Goal: Ask a question

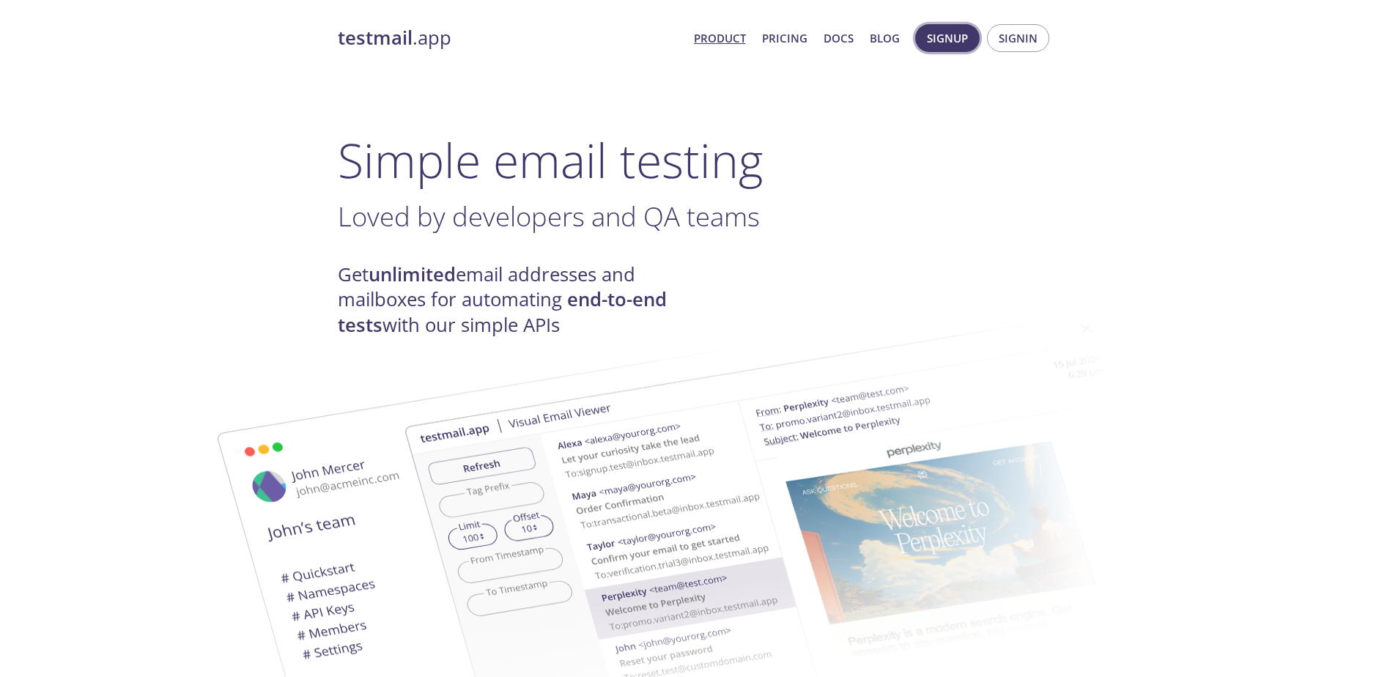
click at [947, 43] on span "Signup" at bounding box center [947, 38] width 41 height 19
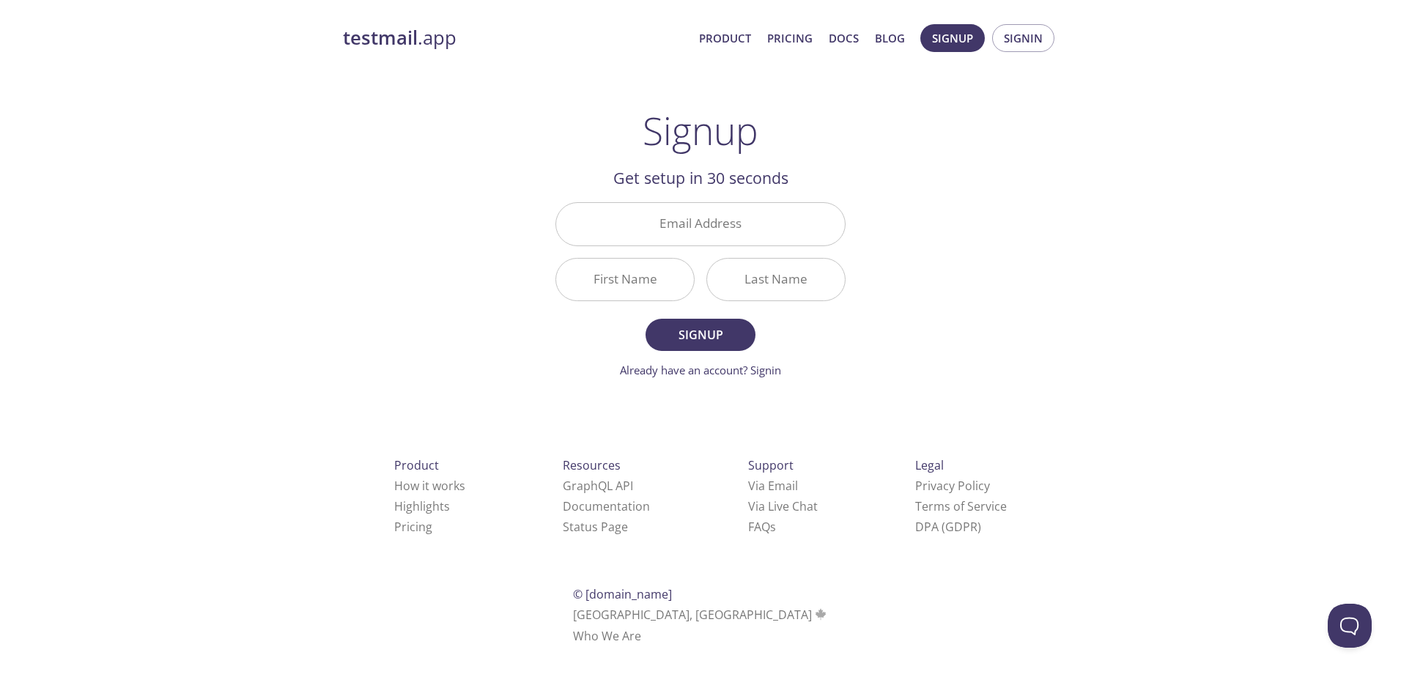
click at [983, 174] on div "testmail .app Product Pricing Docs Blog Signup Signin Signup Get setup in 30 se…" at bounding box center [700, 351] width 750 height 673
click at [719, 370] on link "Already have an account? Signin" at bounding box center [700, 370] width 161 height 15
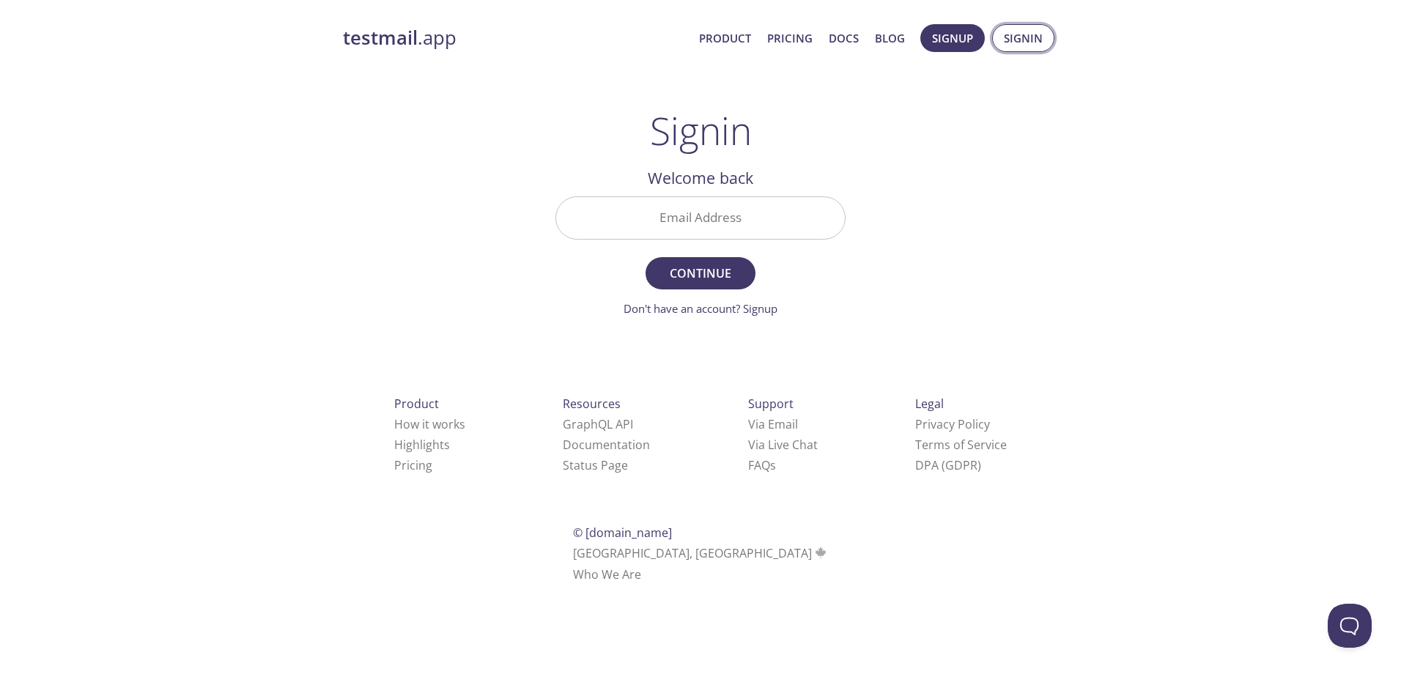
click at [1027, 29] on span "Signin" at bounding box center [1023, 38] width 39 height 19
click at [423, 45] on link "testmail .app" at bounding box center [515, 38] width 344 height 25
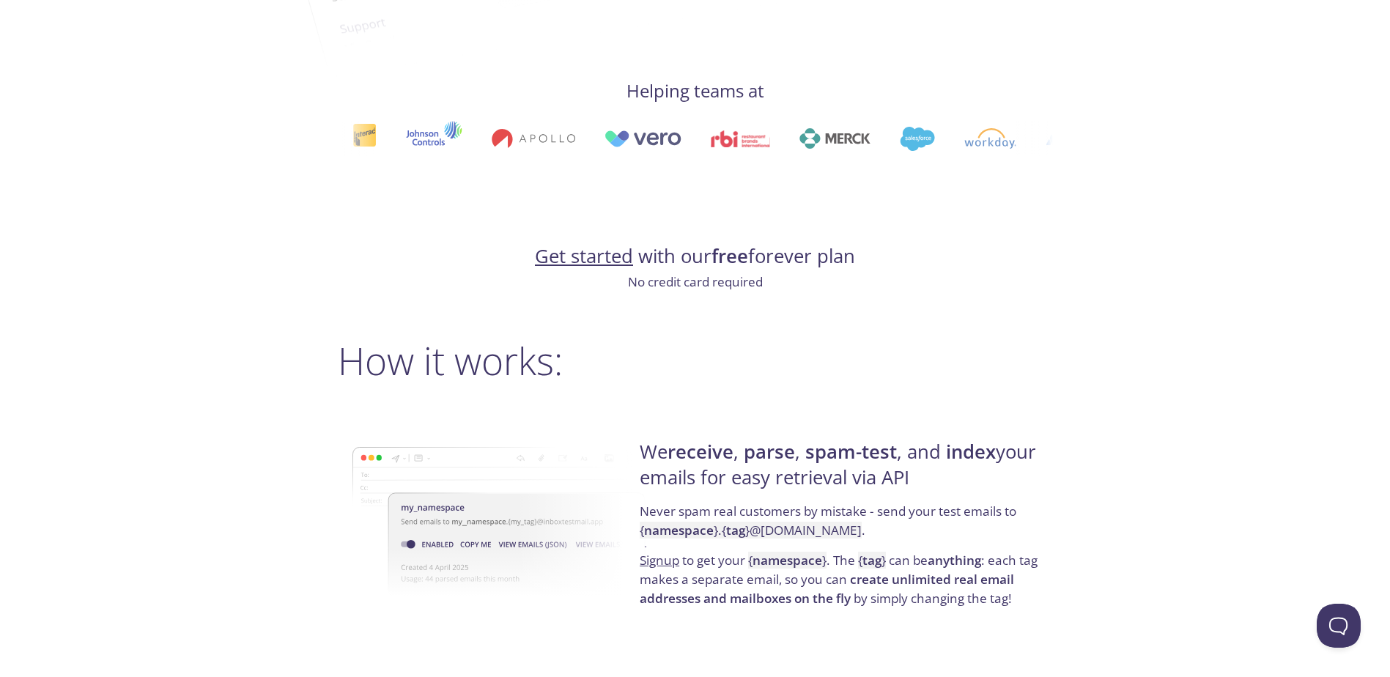
scroll to position [953, 0]
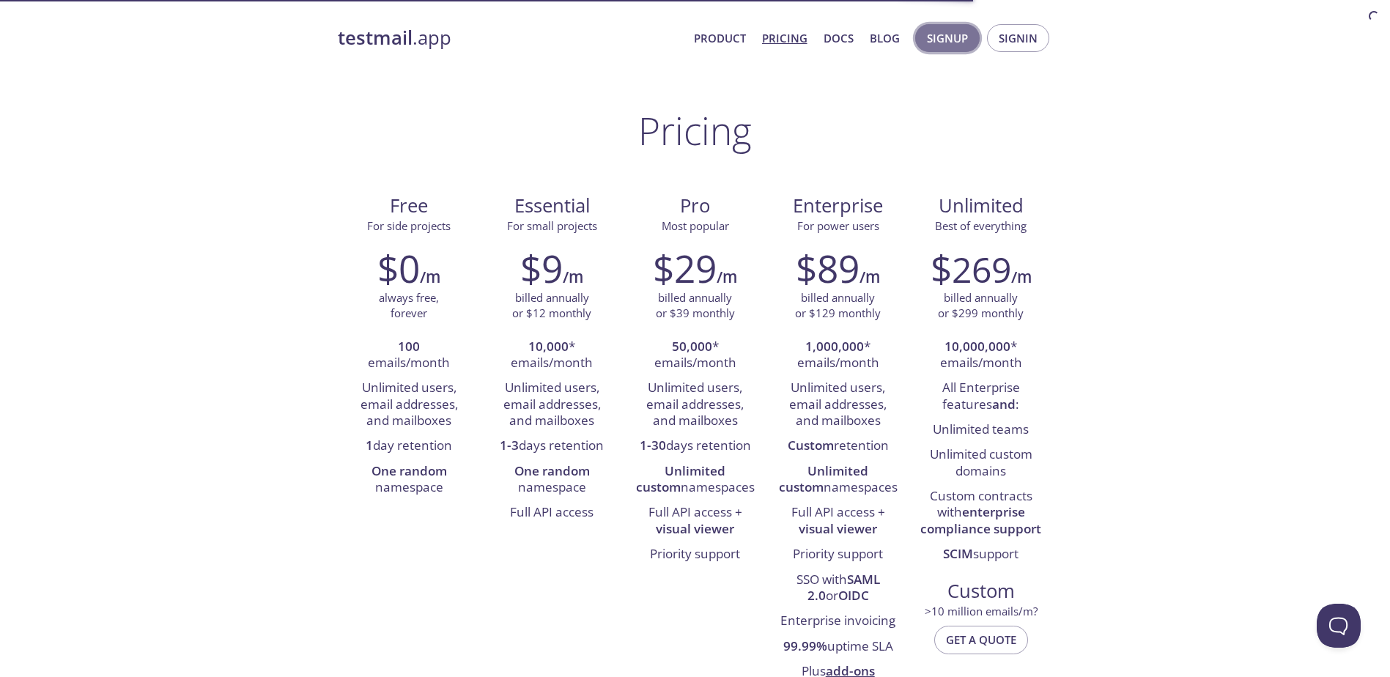
click at [944, 41] on span "Signup" at bounding box center [947, 38] width 41 height 19
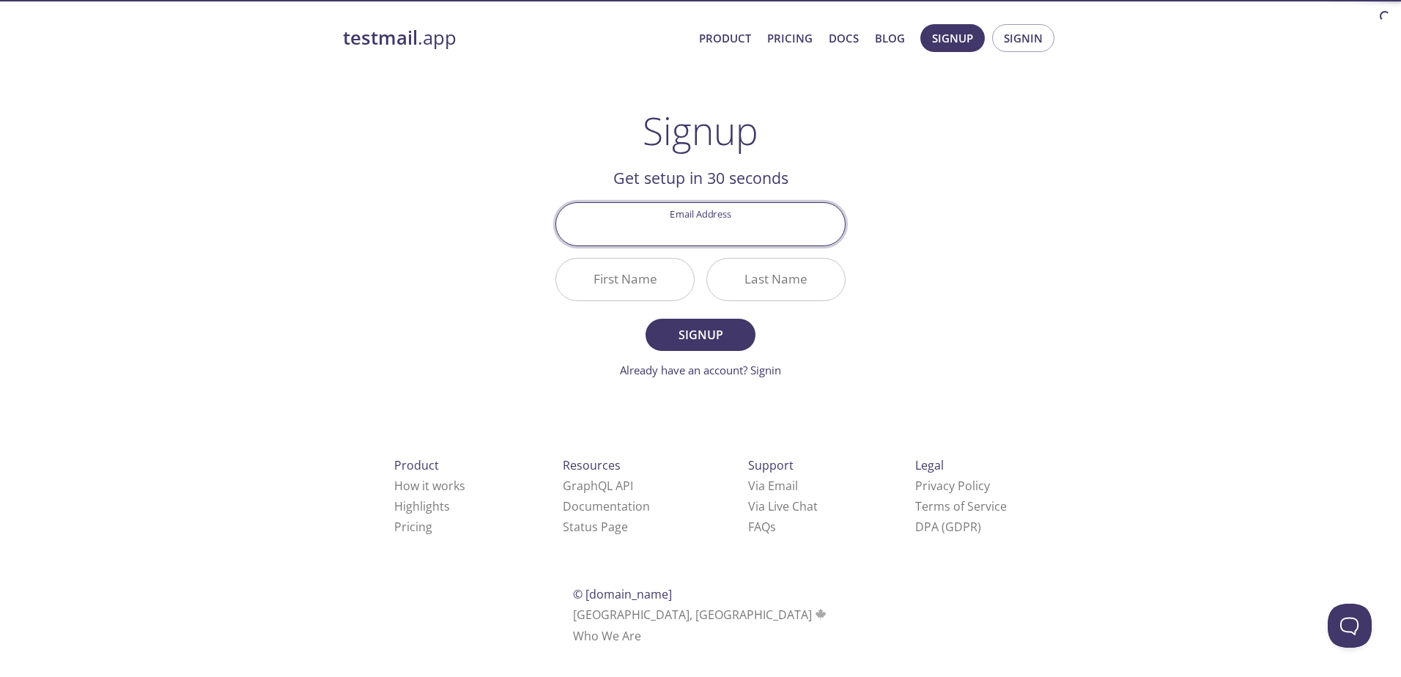
click at [737, 215] on input "Email Address" at bounding box center [700, 224] width 289 height 42
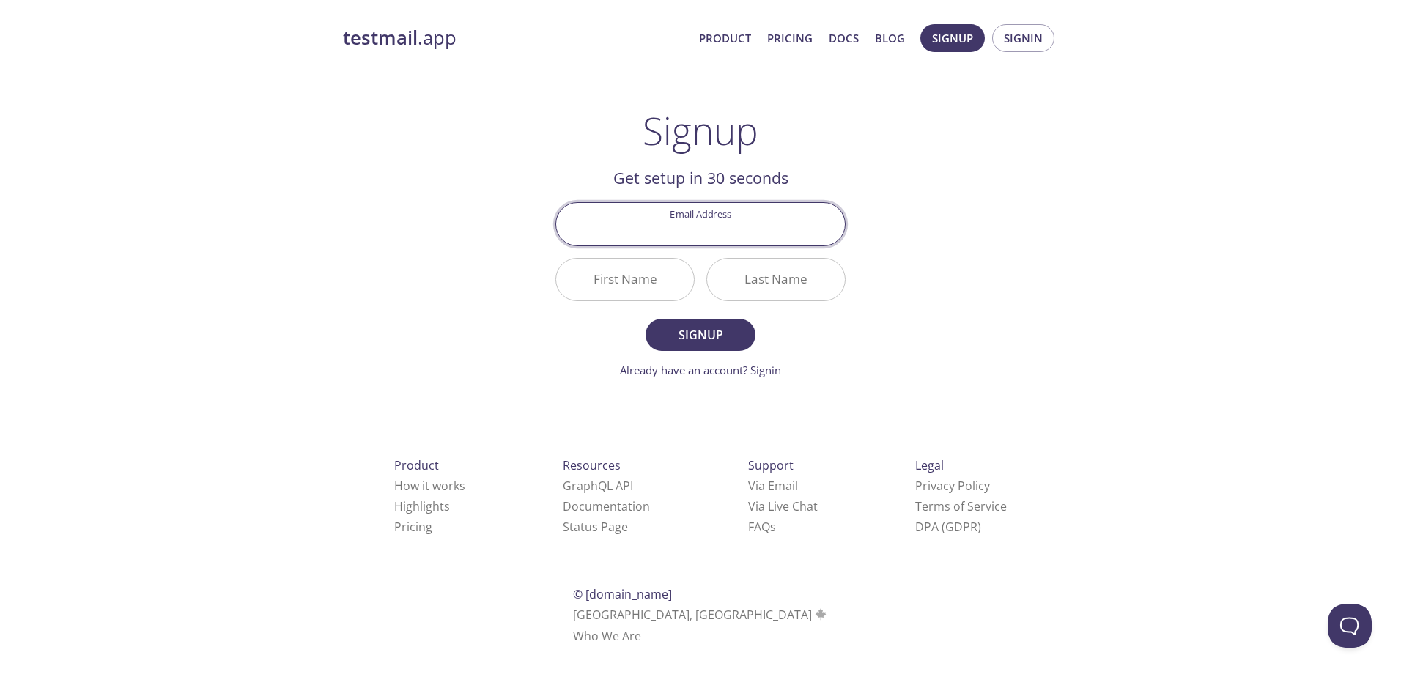
type input "jason.quesadagomez@ucr.ac.cr"
click at [636, 281] on input "First Name" at bounding box center [625, 280] width 138 height 42
type input "Jason"
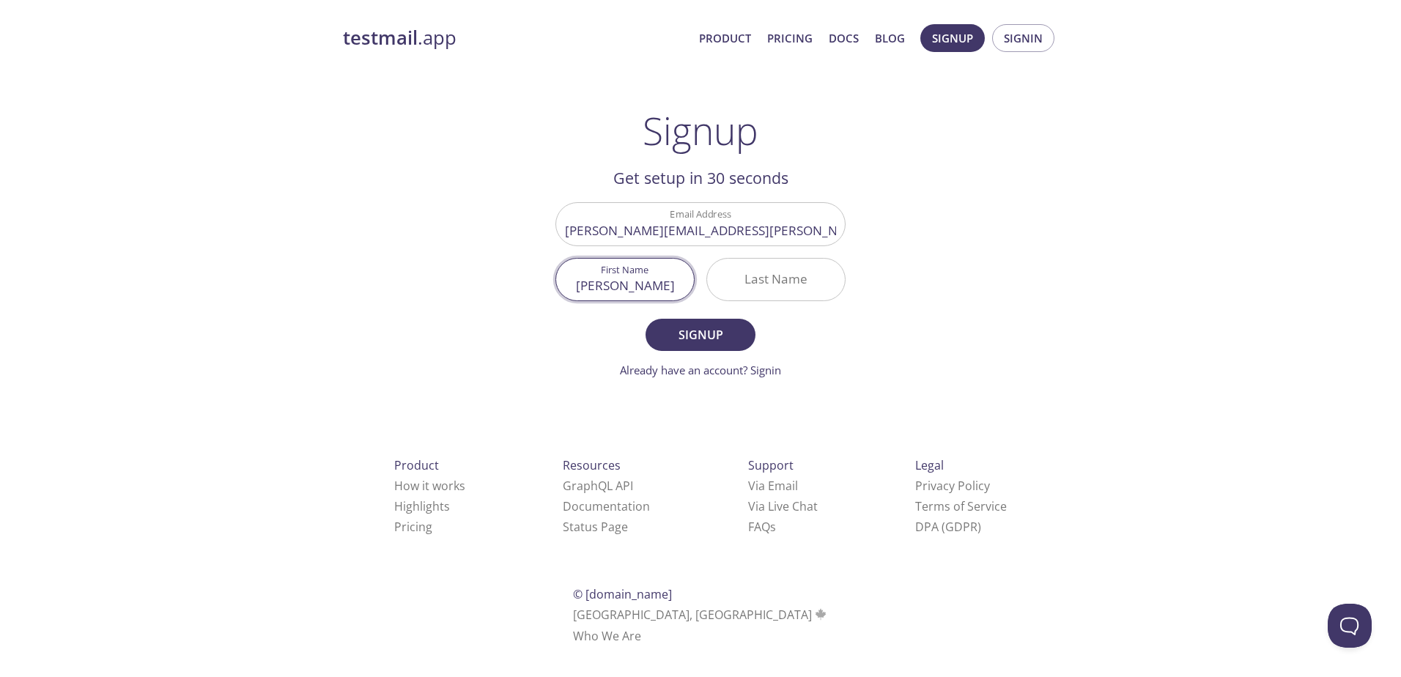
type input "Quesada"
click at [720, 343] on span "Signup" at bounding box center [701, 335] width 78 height 21
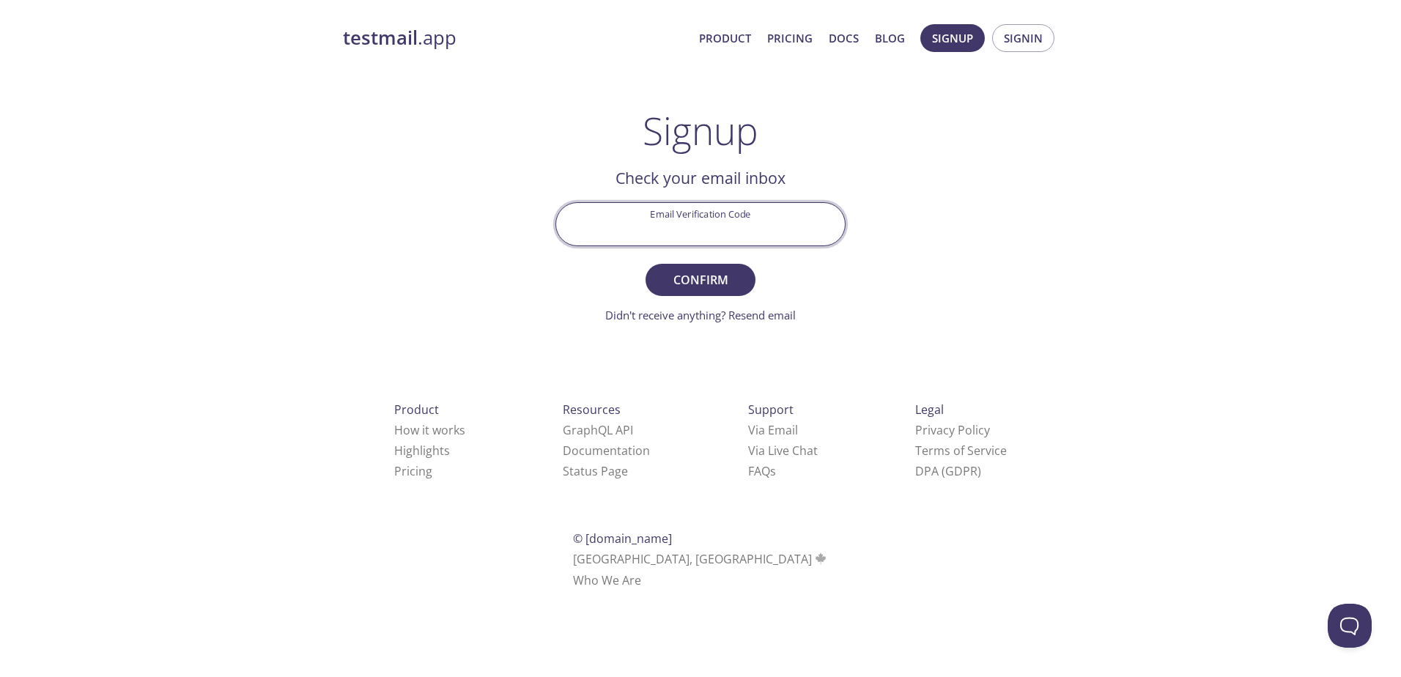
click at [739, 235] on input "Email Verification Code" at bounding box center [700, 224] width 289 height 42
paste input "D6GGASP"
type input "D6GGASP"
click at [717, 284] on span "Confirm" at bounding box center [701, 280] width 78 height 21
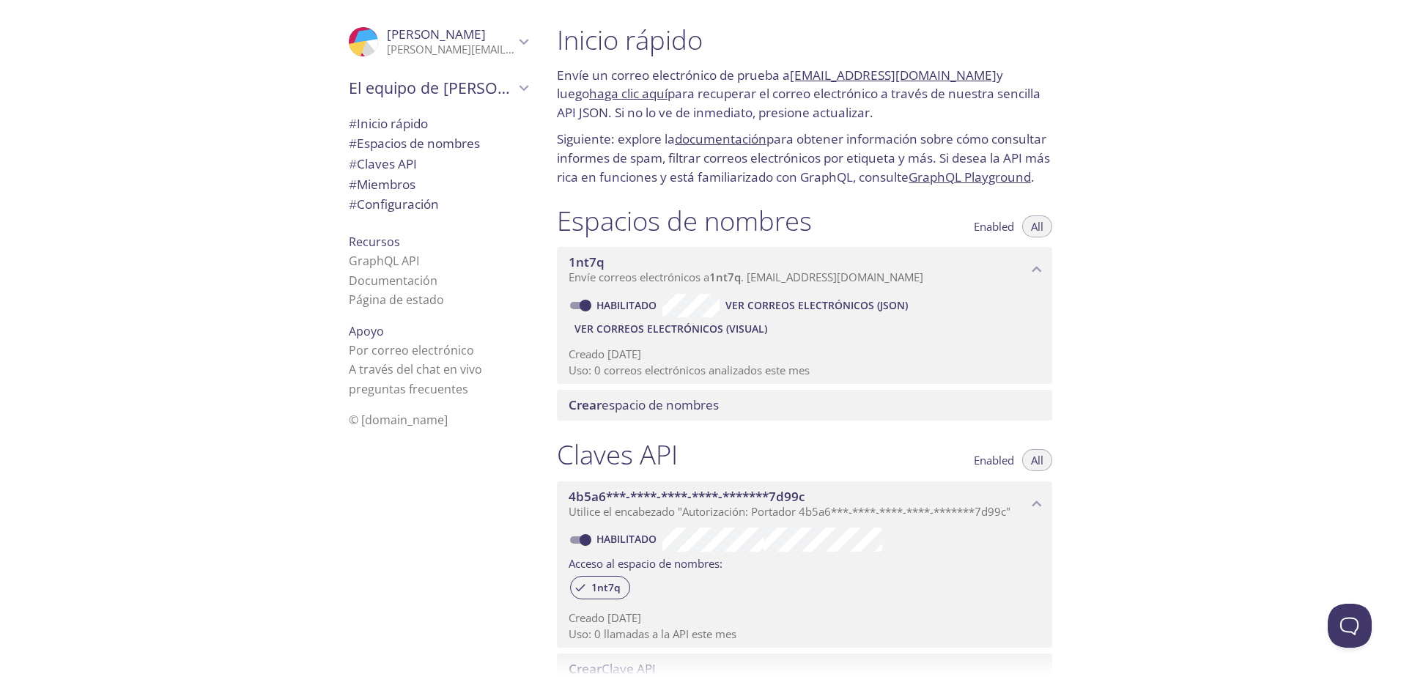
drag, startPoint x: 603, startPoint y: 76, endPoint x: 816, endPoint y: 109, distance: 215.8
click at [816, 109] on p "Envíe un correo electrónico de prueba a 1nt7q.test@inbox.testmail.app y luego h…" at bounding box center [804, 94] width 495 height 56
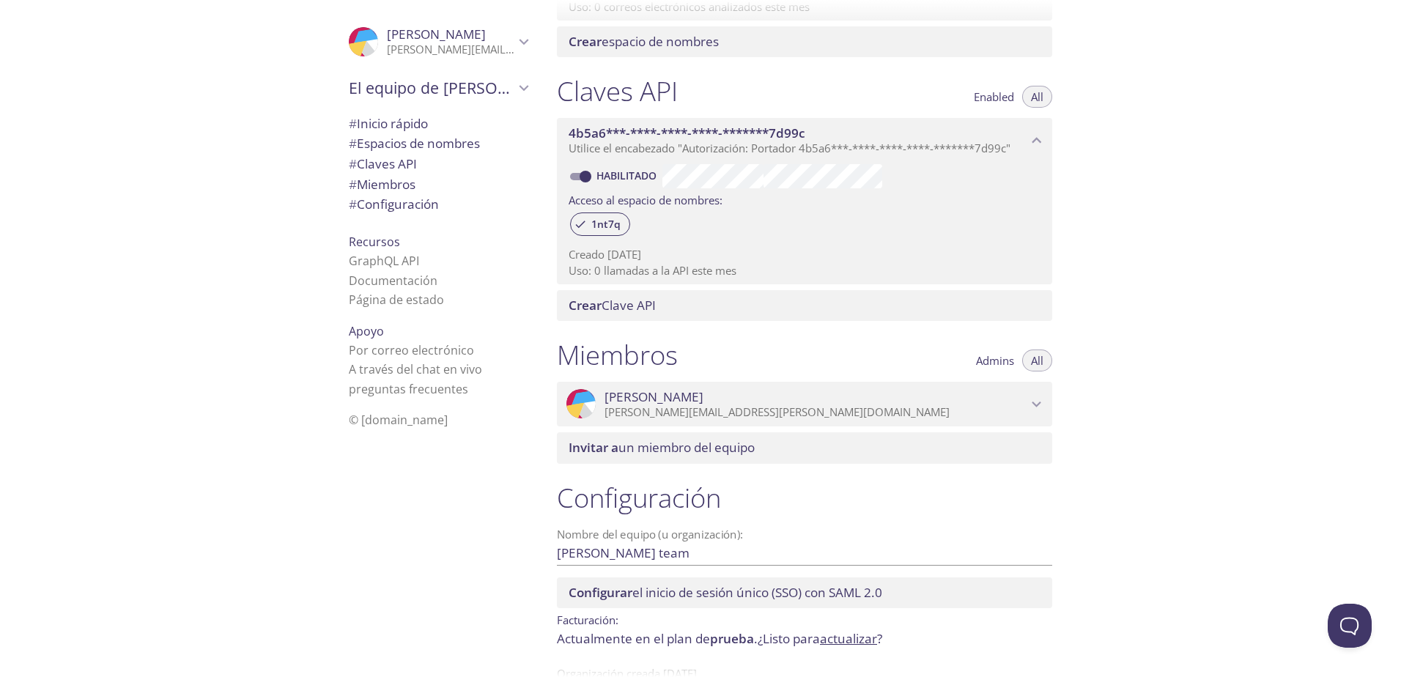
scroll to position [426, 0]
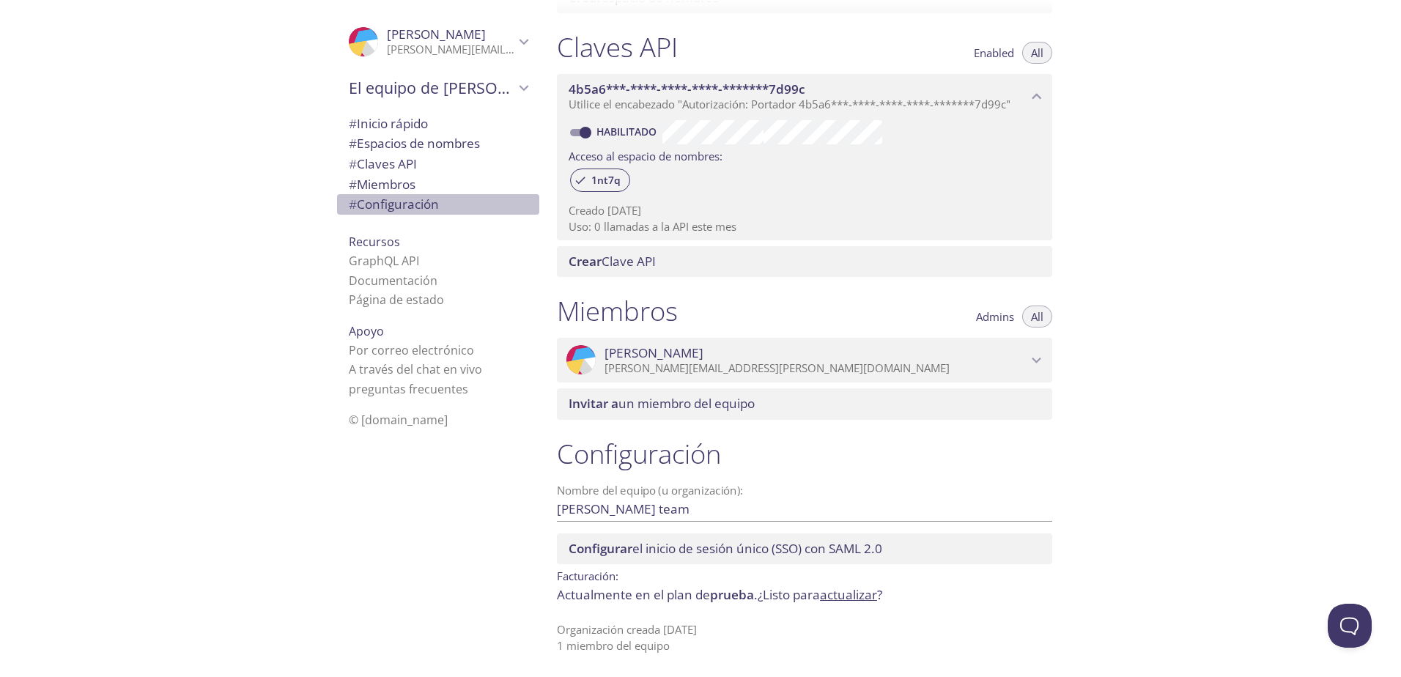
click at [391, 204] on span "# Configuración" at bounding box center [394, 204] width 90 height 17
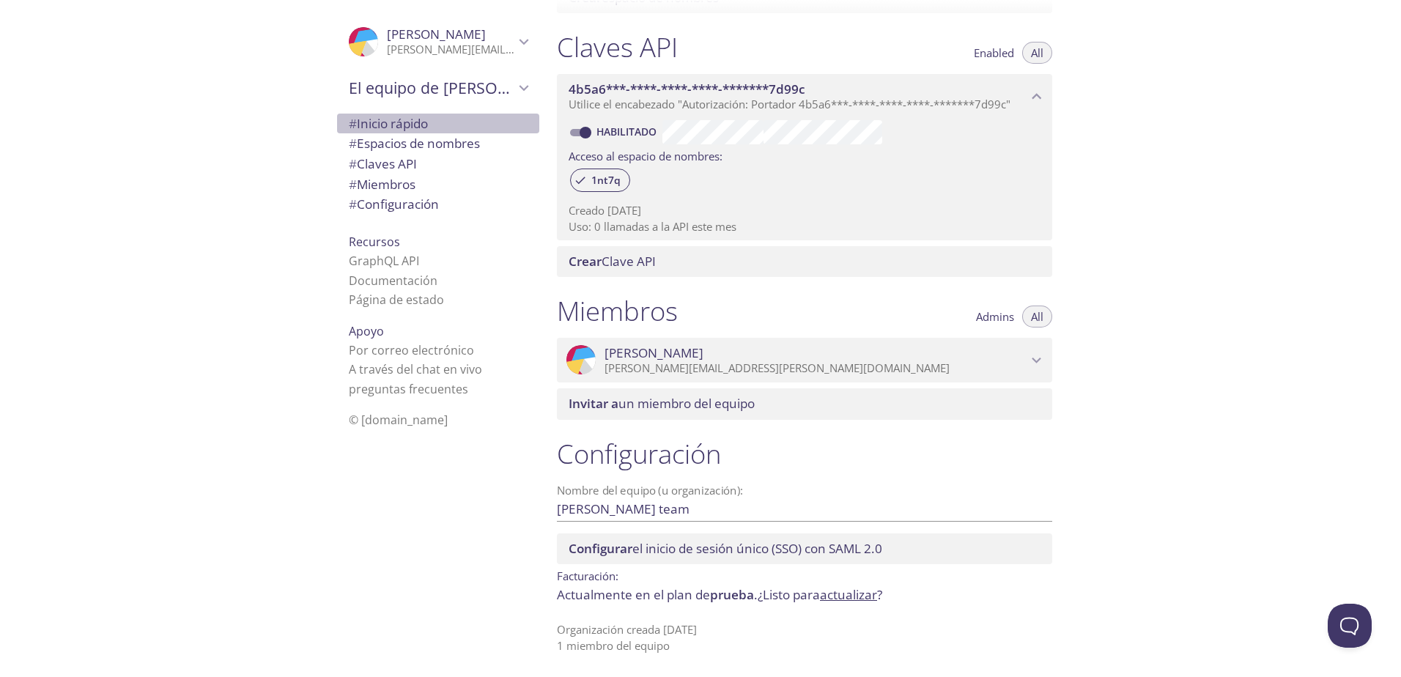
click at [407, 123] on span "# Inicio rápido" at bounding box center [388, 123] width 79 height 17
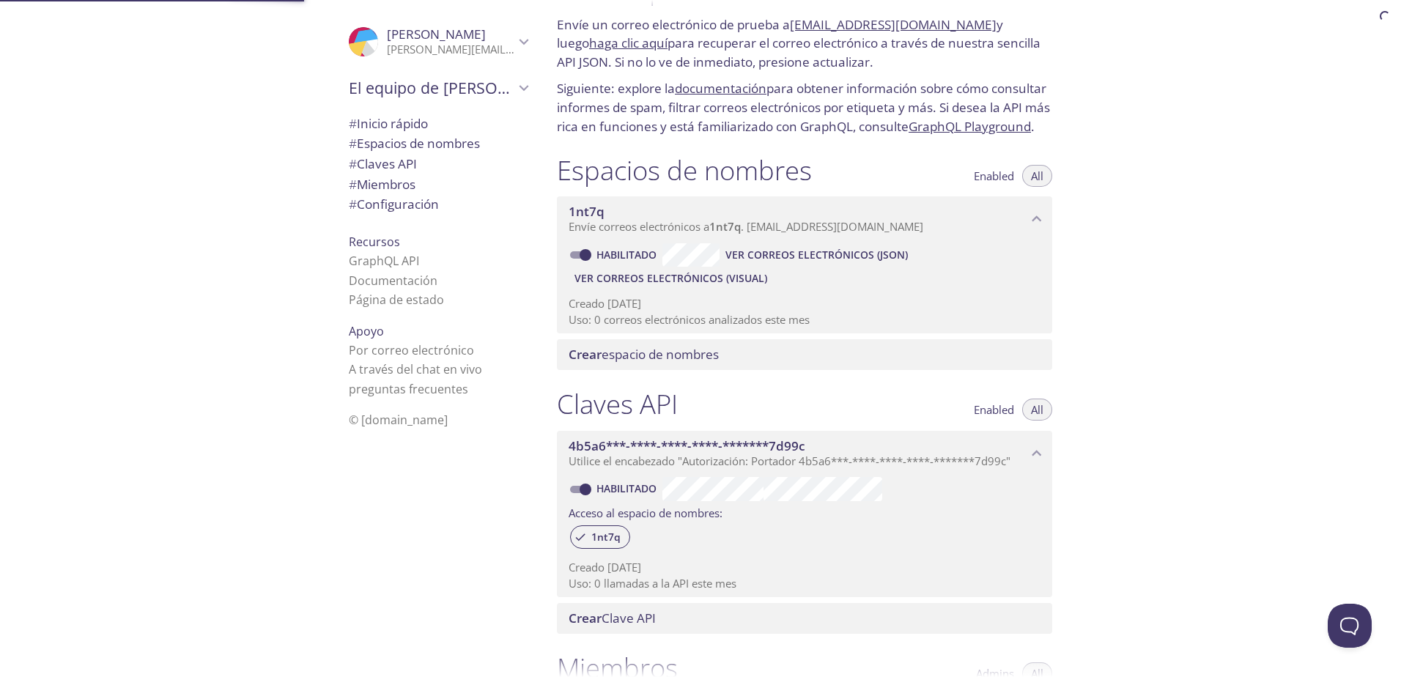
scroll to position [23, 0]
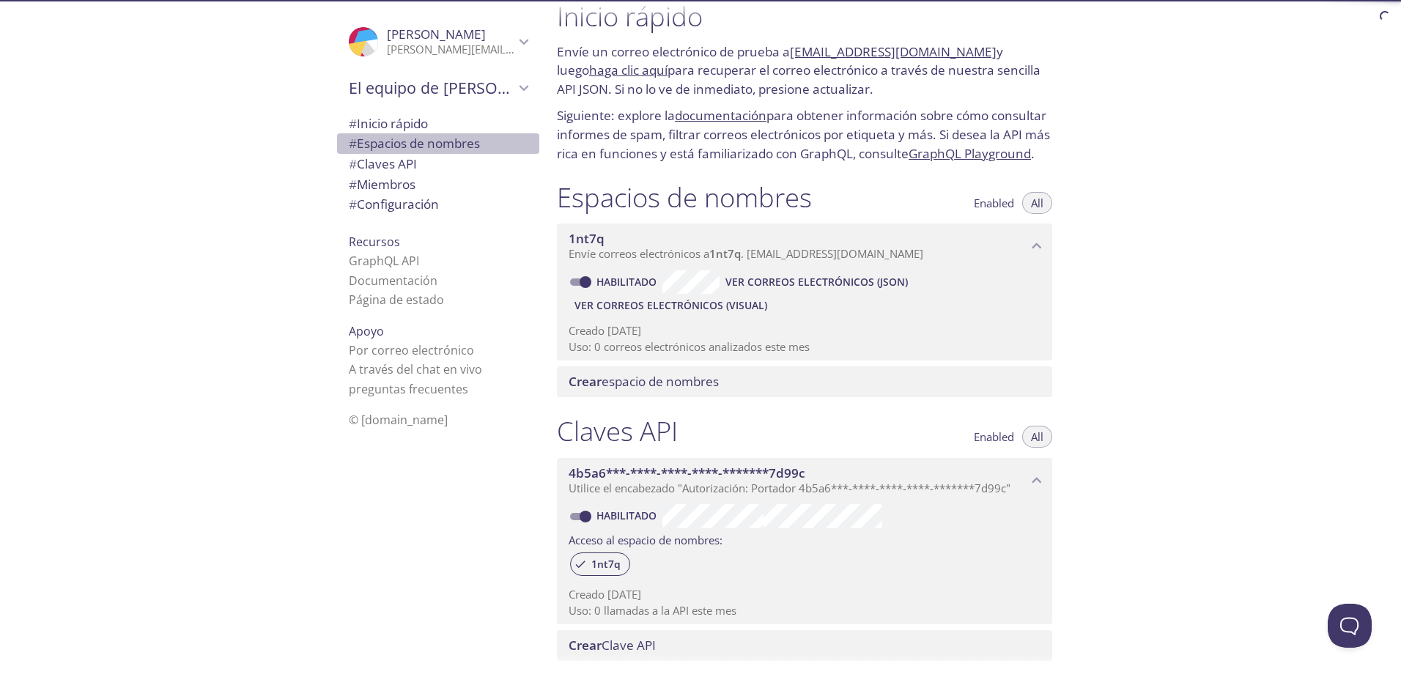
click at [403, 147] on span "# Espacios de nombres" at bounding box center [414, 143] width 131 height 17
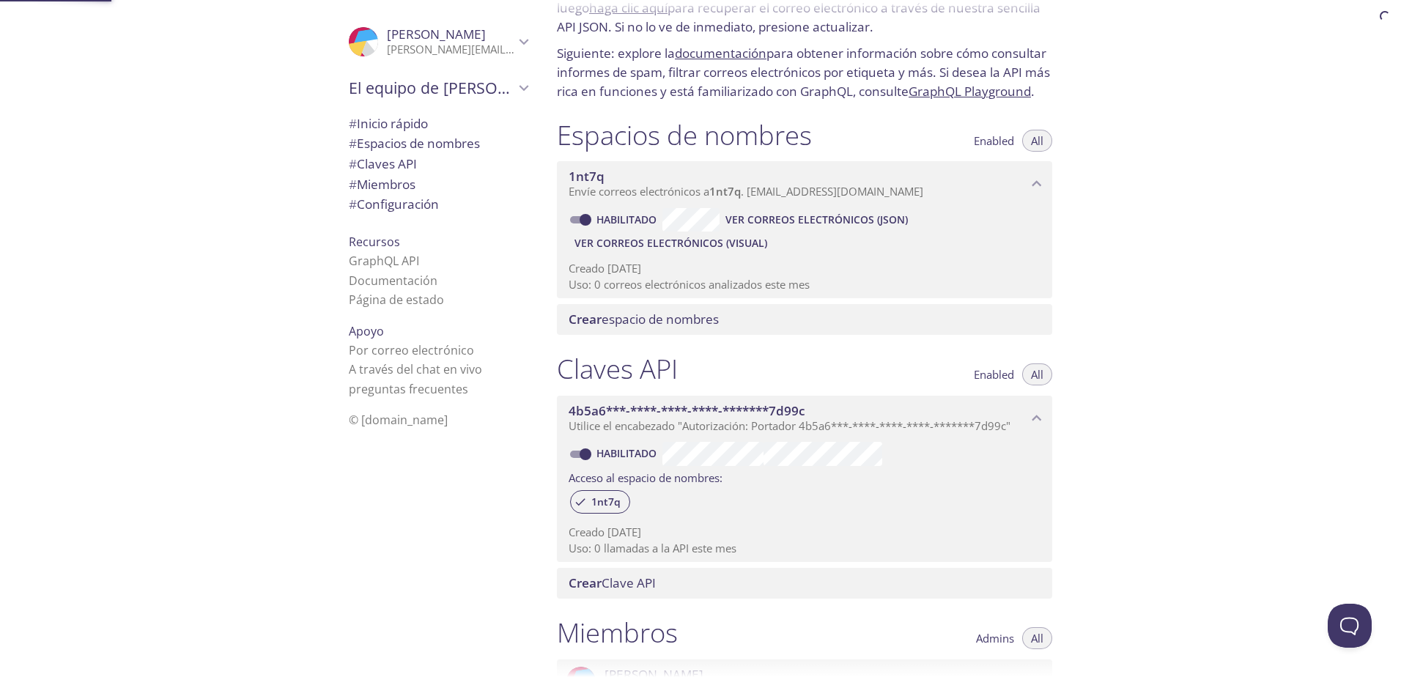
scroll to position [223, 0]
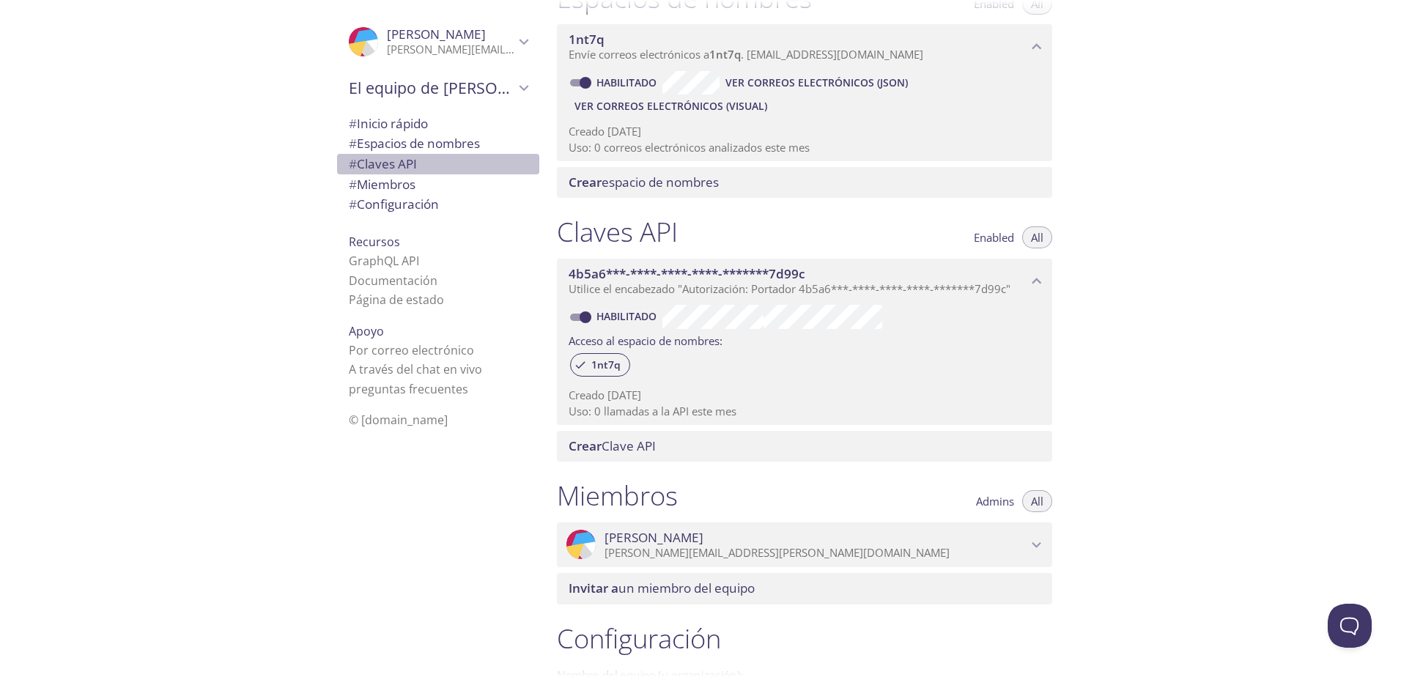
click at [388, 165] on span "# Claves API" at bounding box center [383, 163] width 68 height 17
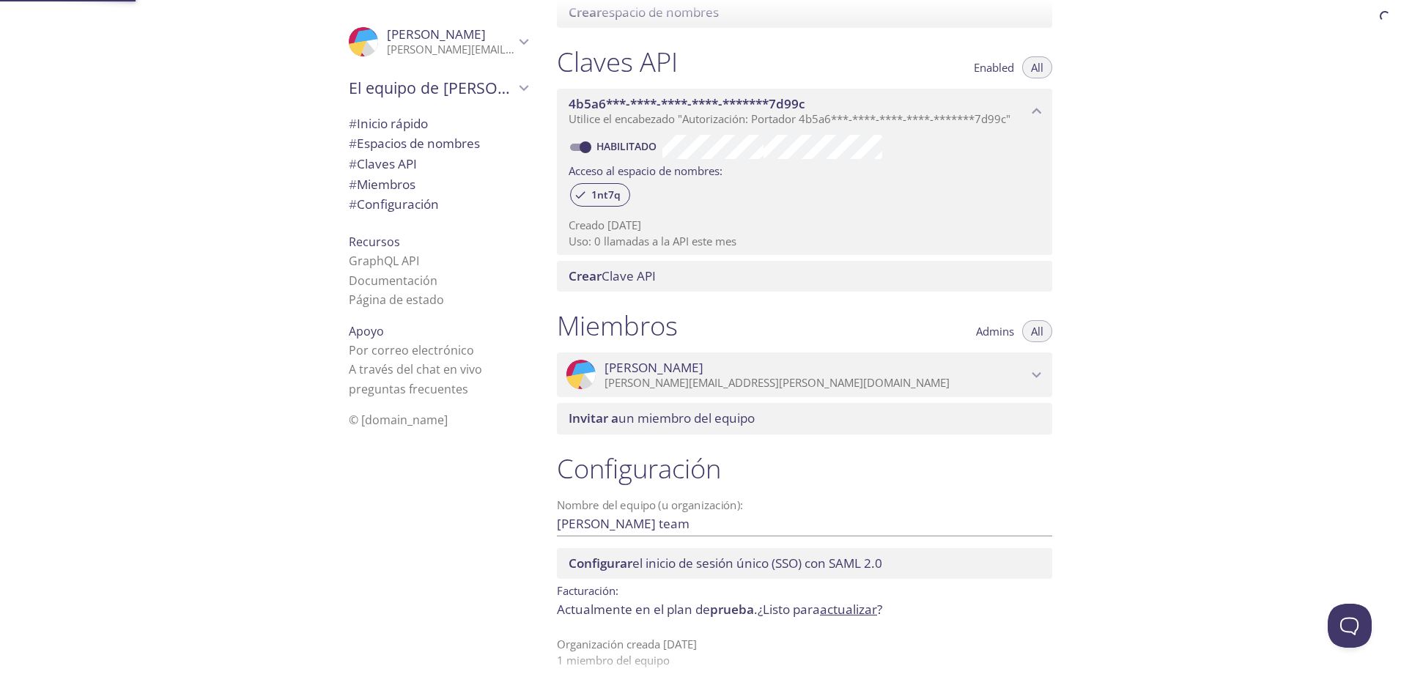
scroll to position [426, 0]
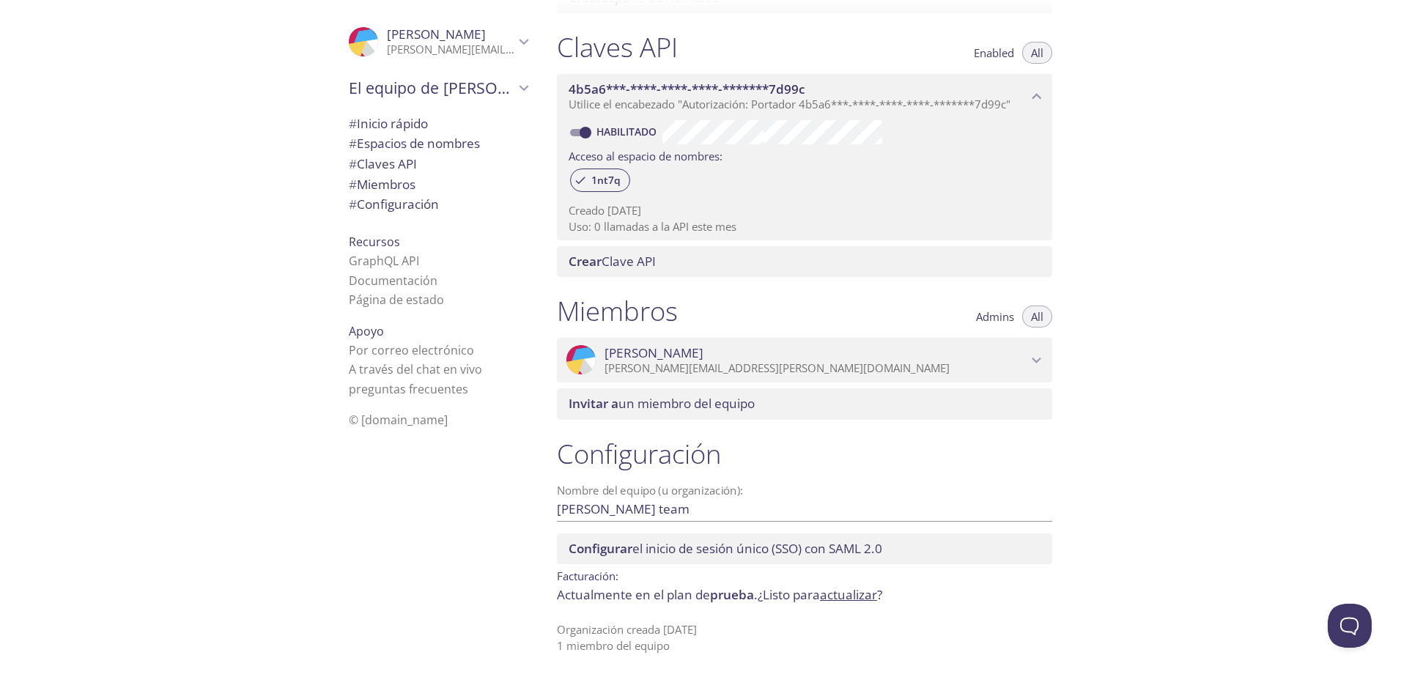
click at [421, 188] on span "# Miembros" at bounding box center [438, 184] width 179 height 19
click at [413, 210] on span "# Configuración" at bounding box center [394, 204] width 90 height 17
click at [408, 257] on li "GraphQL API" at bounding box center [438, 260] width 179 height 19
click at [384, 257] on link "GraphQL API" at bounding box center [384, 261] width 70 height 16
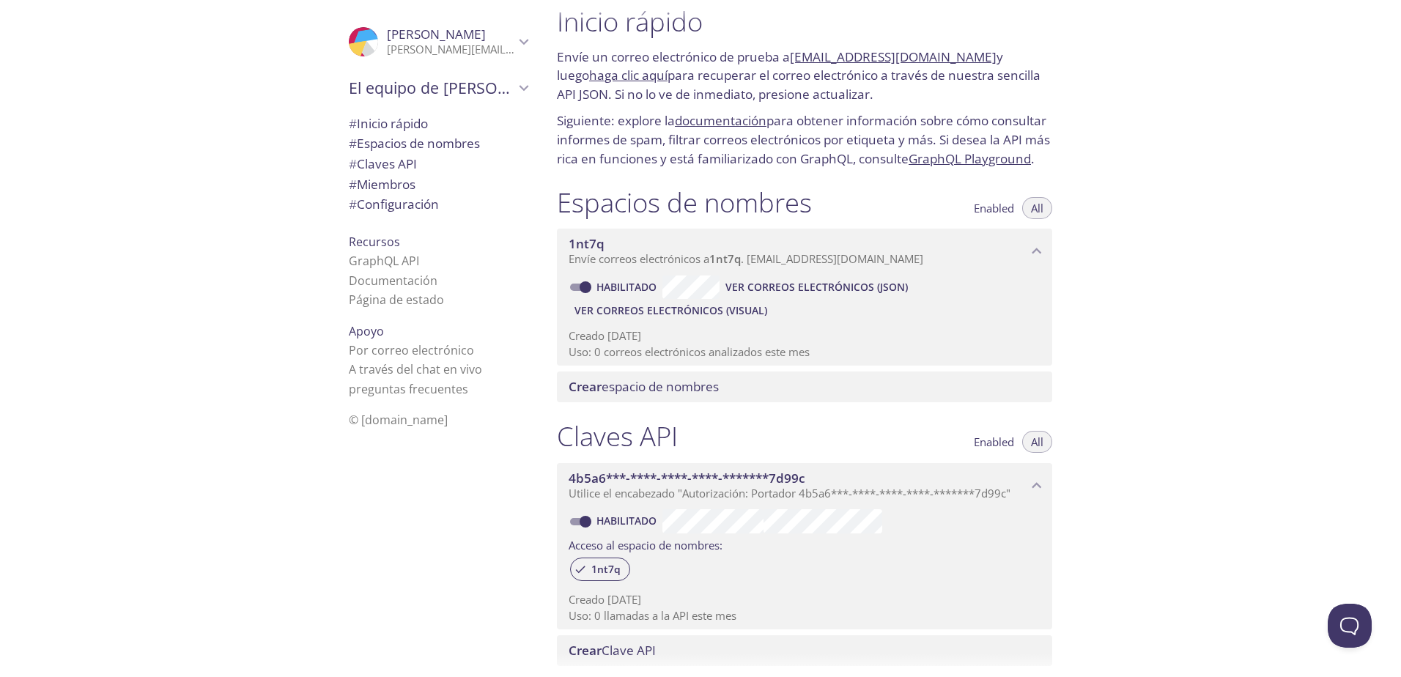
scroll to position [0, 0]
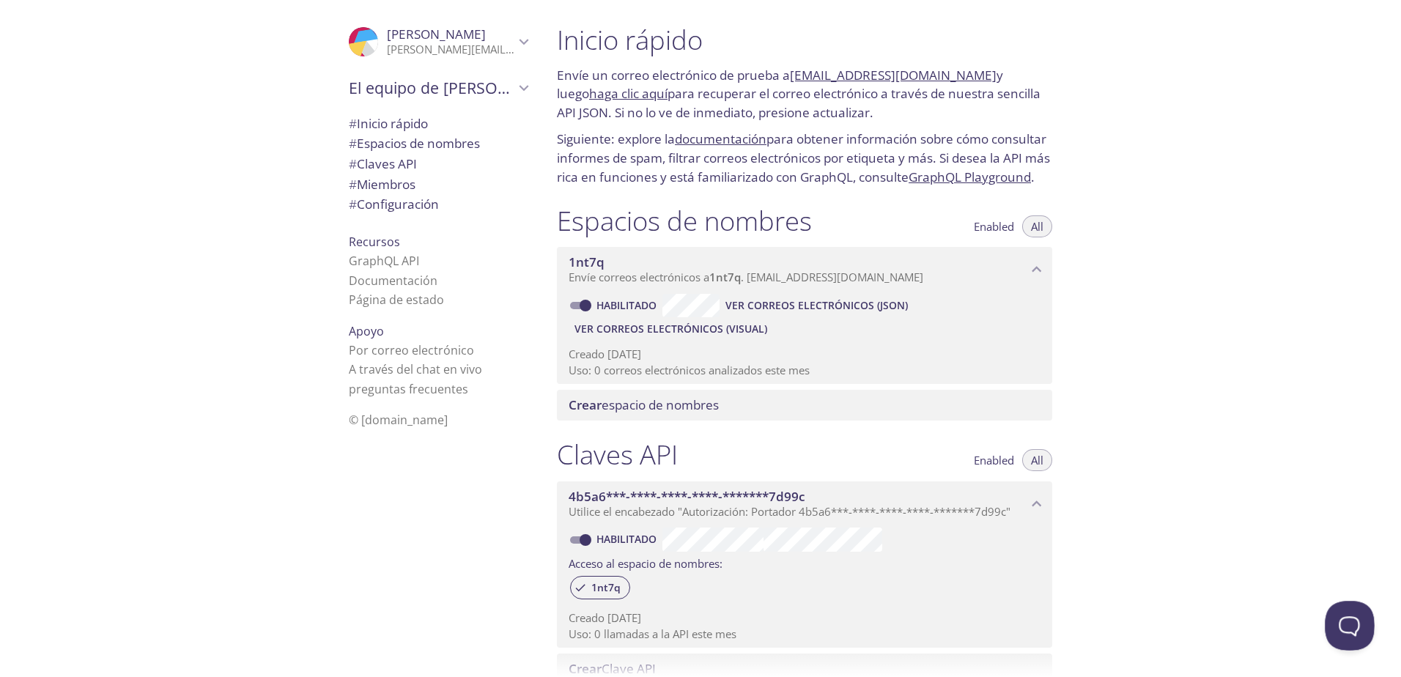
click at [1358, 611] on button "Abrir ventana emergente de baliza" at bounding box center [1347, 623] width 44 height 44
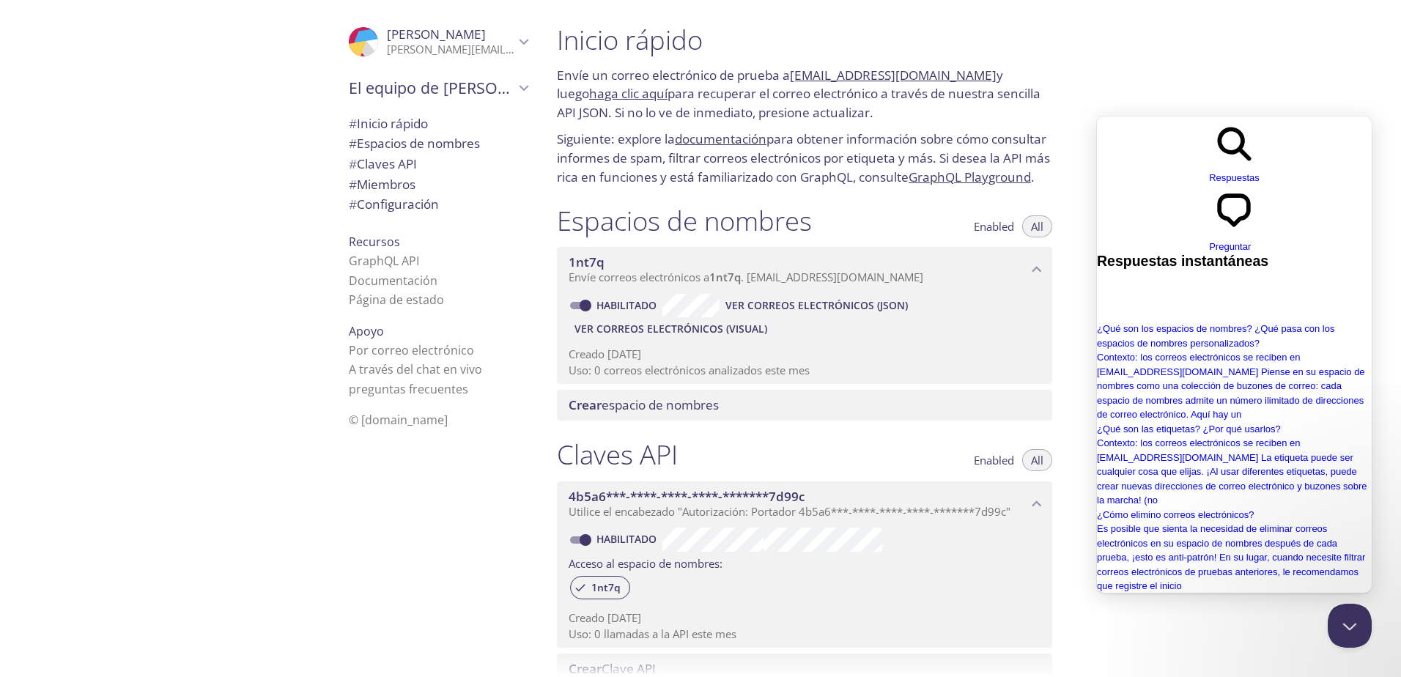
type input "como activo la oferta para estudiantes de githud"
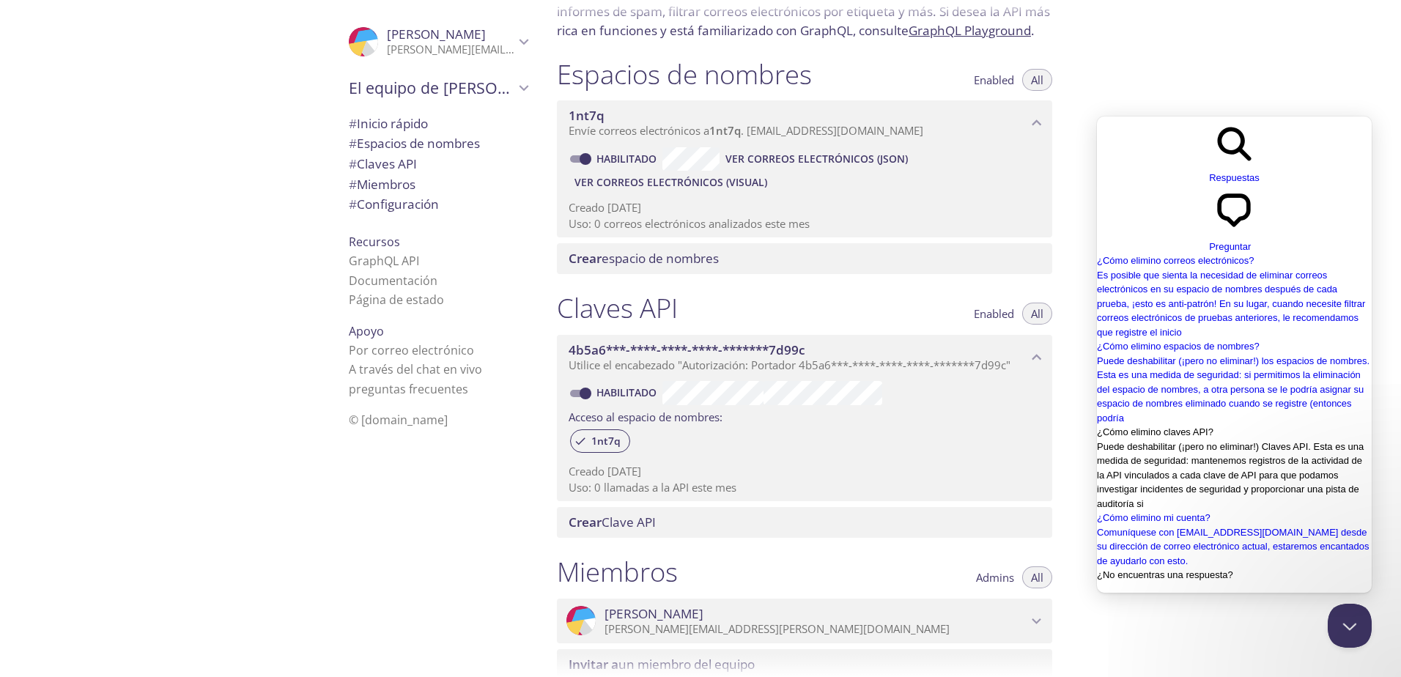
scroll to position [202, 0]
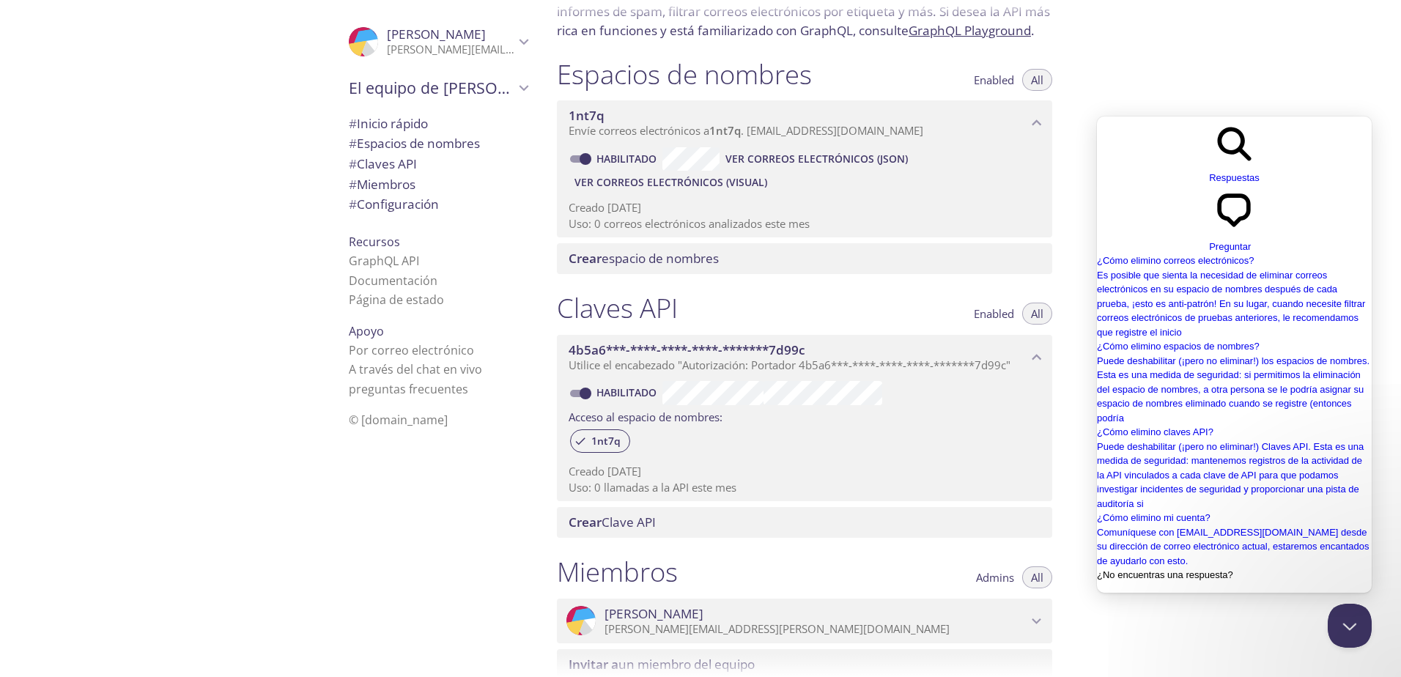
click at [1260, 122] on div "Volver Medio-de-búsqueda Respuestas chat-cuadrado Preguntar" at bounding box center [1234, 185] width 275 height 137
click at [1251, 241] on span "Preguntar" at bounding box center [1230, 246] width 42 height 11
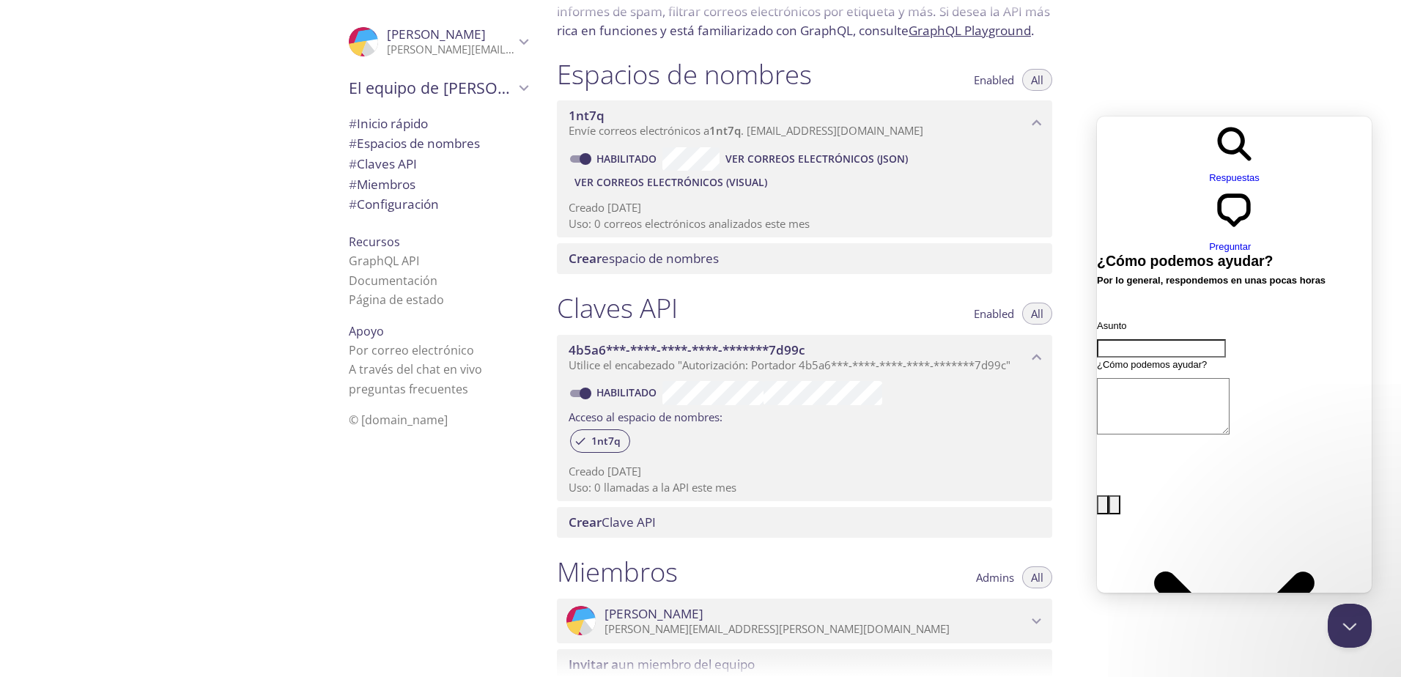
click at [1160, 339] on input "Asunto" at bounding box center [1161, 348] width 129 height 19
click at [1253, 98] on div "Inicio rápido Envíe un correo electrónico de prueba a 1nt7q.test@inbox.testmail…" at bounding box center [973, 338] width 856 height 677
click at [1350, 611] on button "Cerrar ventana emergente de baliza" at bounding box center [1347, 623] width 44 height 44
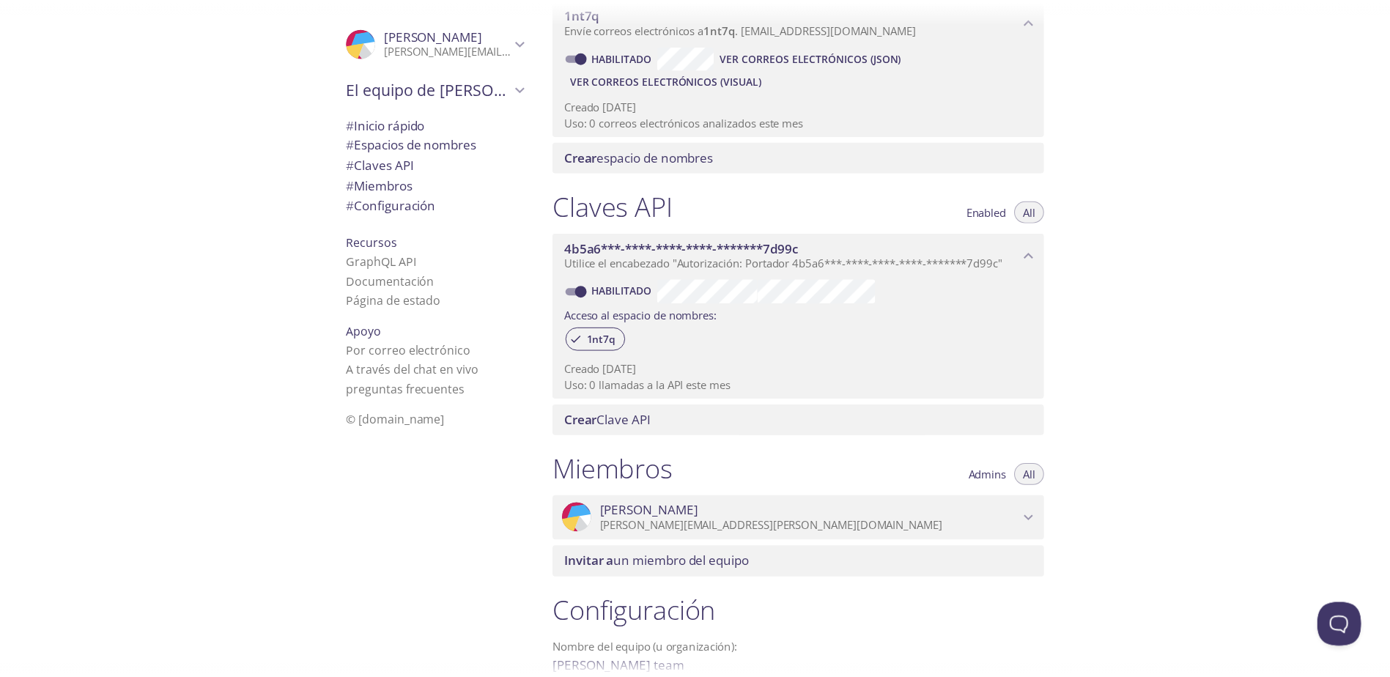
scroll to position [426, 0]
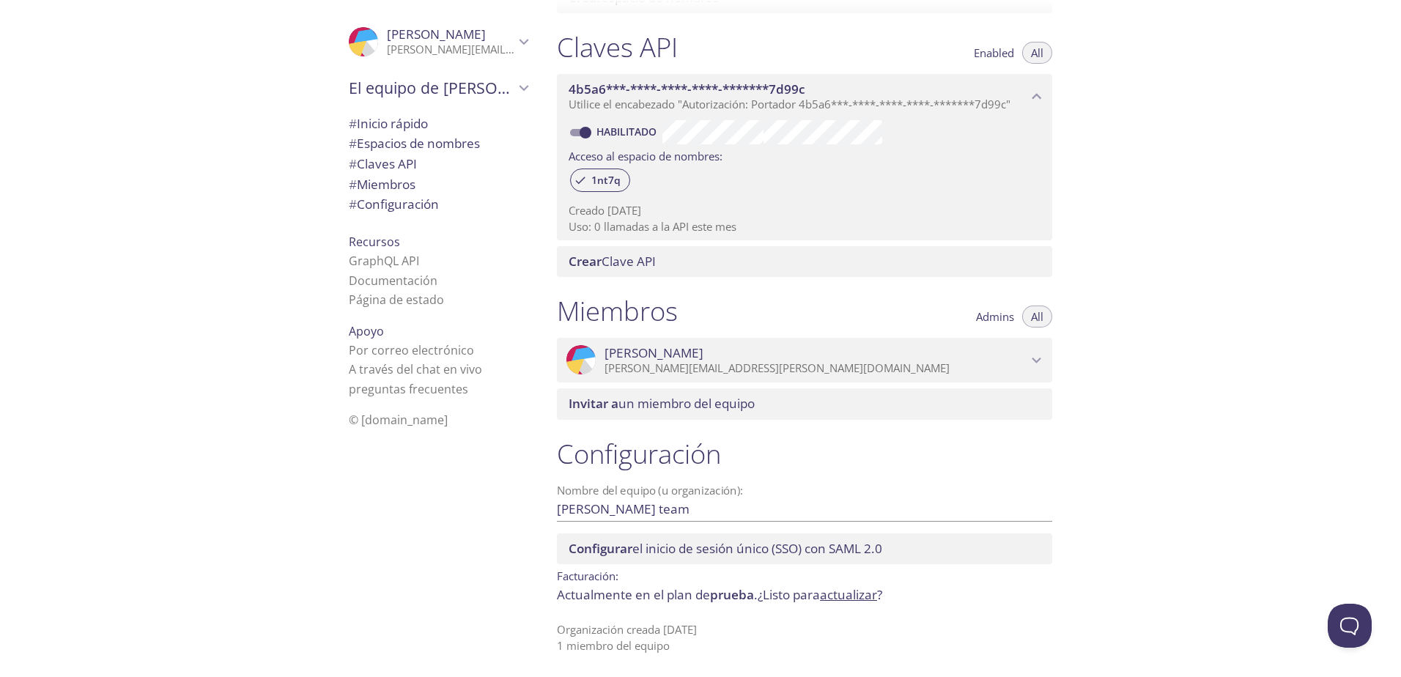
click at [853, 596] on link "actualizar" at bounding box center [848, 594] width 57 height 17
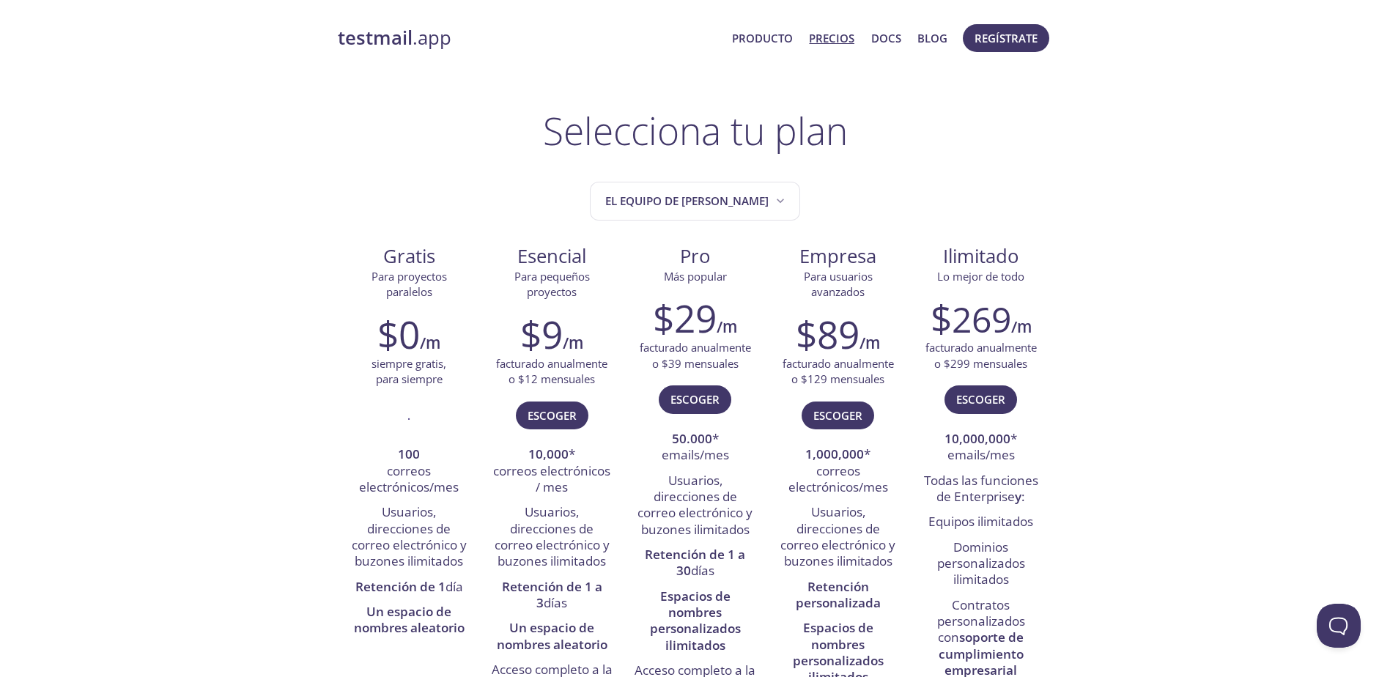
click at [404, 53] on div "testmail .app Producto Precios Docs Blog Regístrate" at bounding box center [695, 38] width 715 height 47
click at [409, 41] on strong "testmail" at bounding box center [375, 38] width 75 height 26
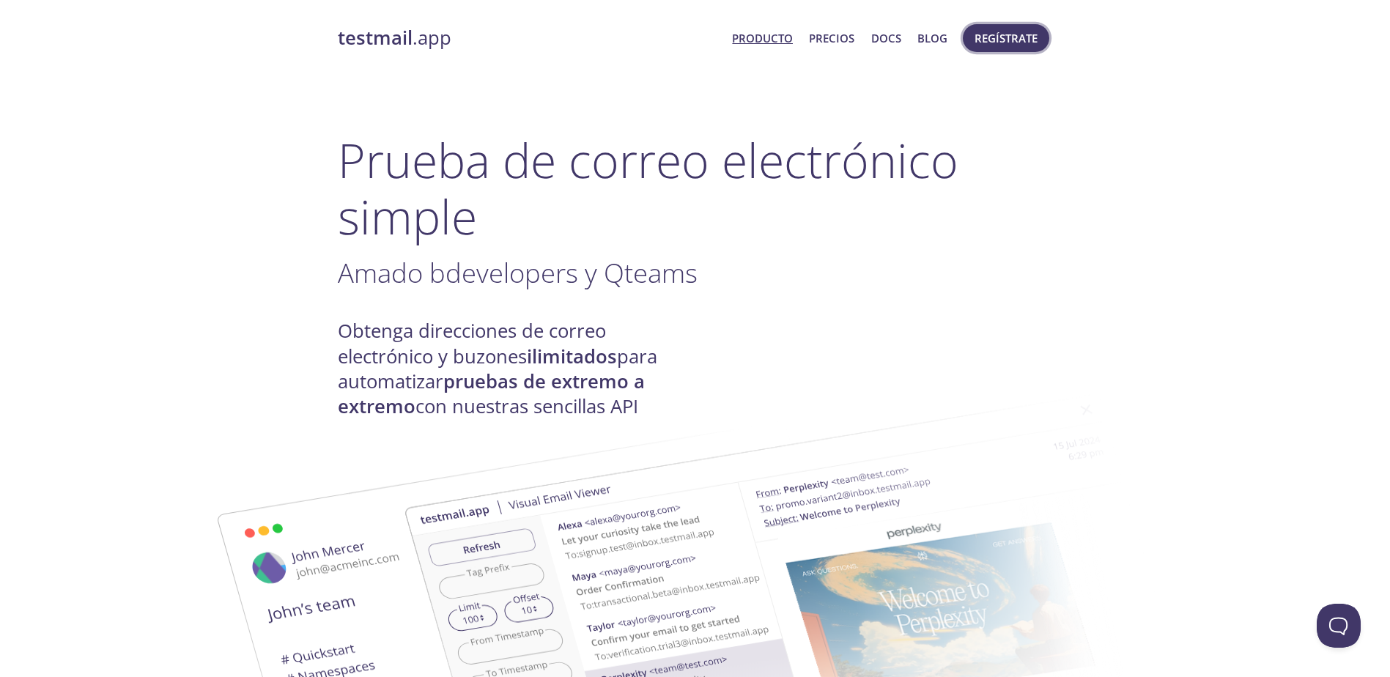
click at [995, 41] on span "Regístrate" at bounding box center [1006, 38] width 63 height 19
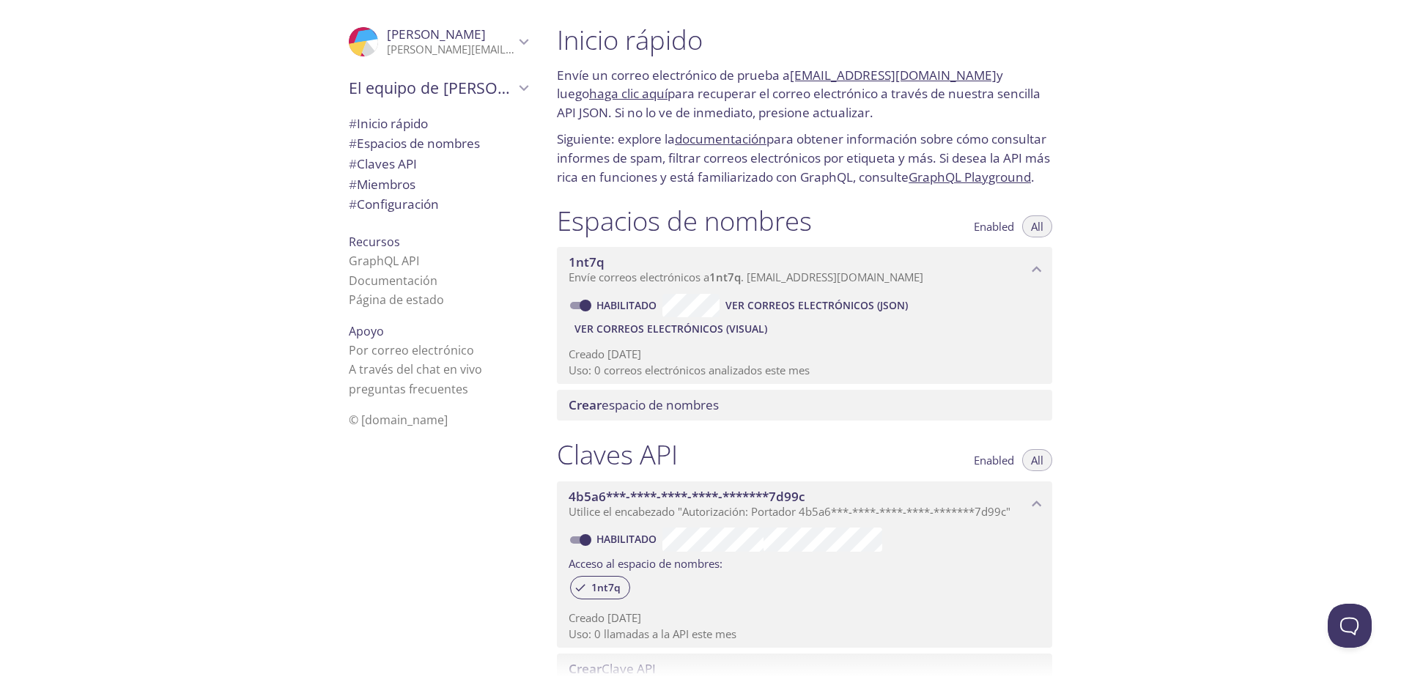
click at [414, 122] on span "# Inicio rápido" at bounding box center [388, 123] width 79 height 17
click at [429, 97] on span "El equipo de Jason" at bounding box center [432, 88] width 166 height 21
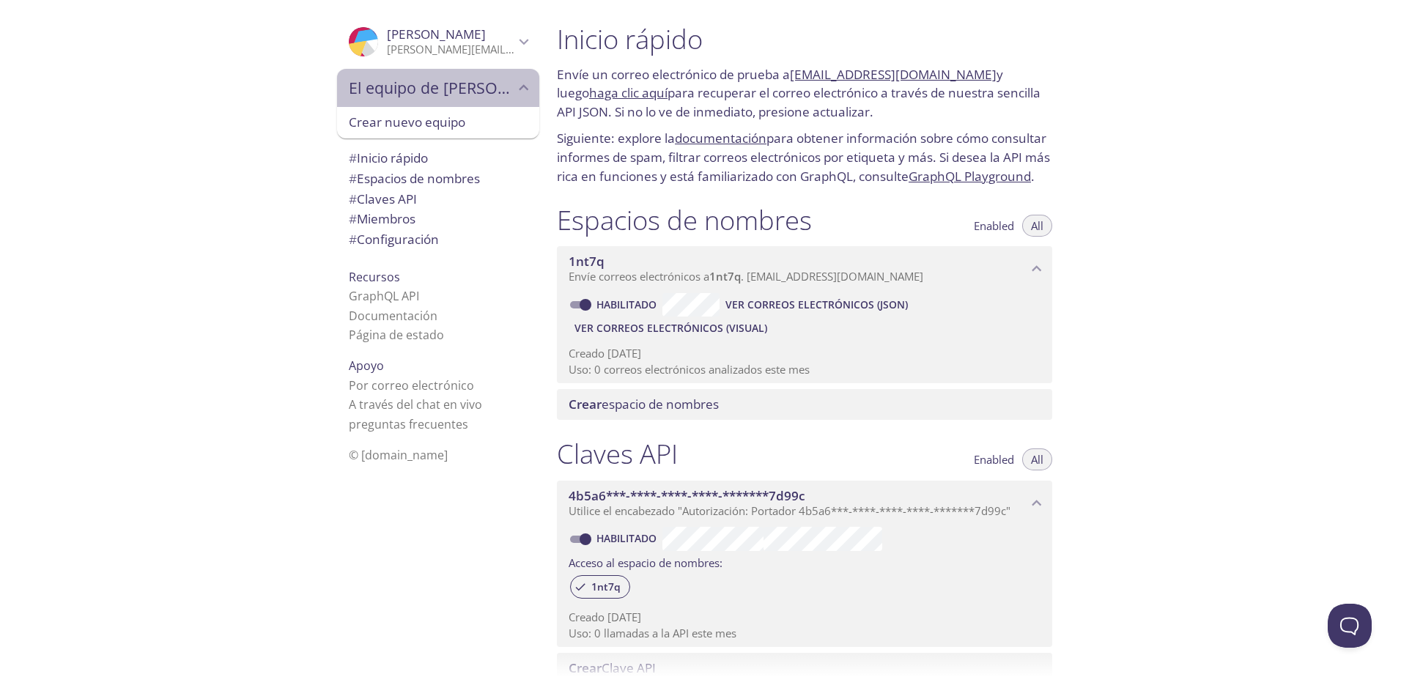
click at [444, 91] on span "El equipo de Jason" at bounding box center [432, 88] width 166 height 21
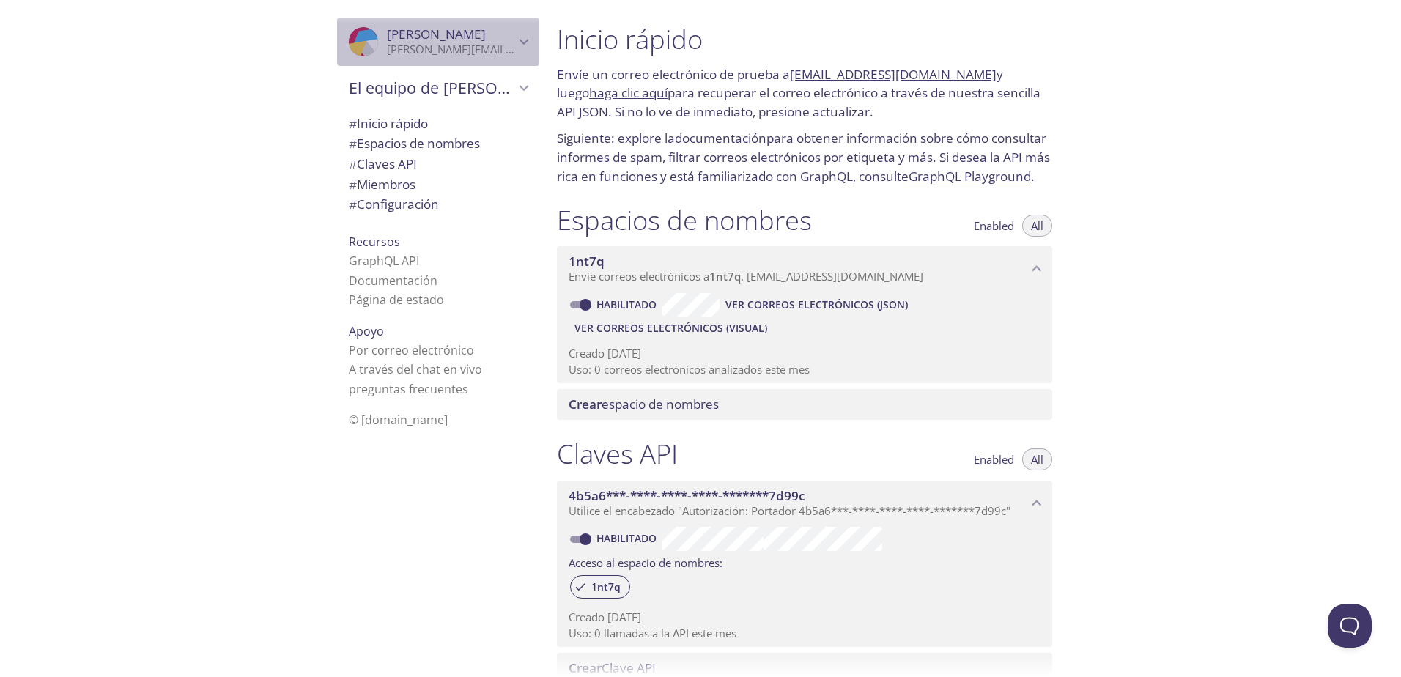
click at [511, 32] on div ".cls-1 { fill: #6d5ca8; } .cls-2 { fill: #3fc191; } .cls-3 { fill: #3b4752; } .…" at bounding box center [438, 42] width 202 height 48
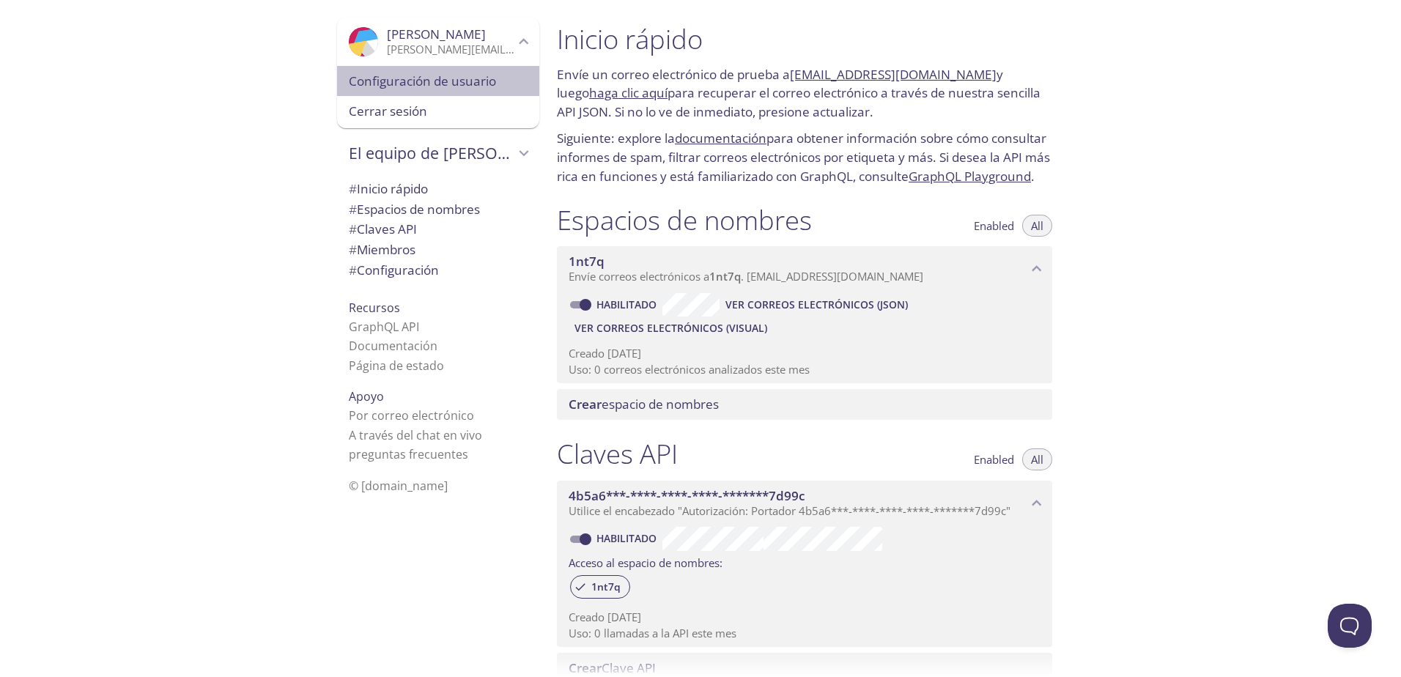
click at [480, 82] on span "Configuración de usuario" at bounding box center [438, 81] width 179 height 19
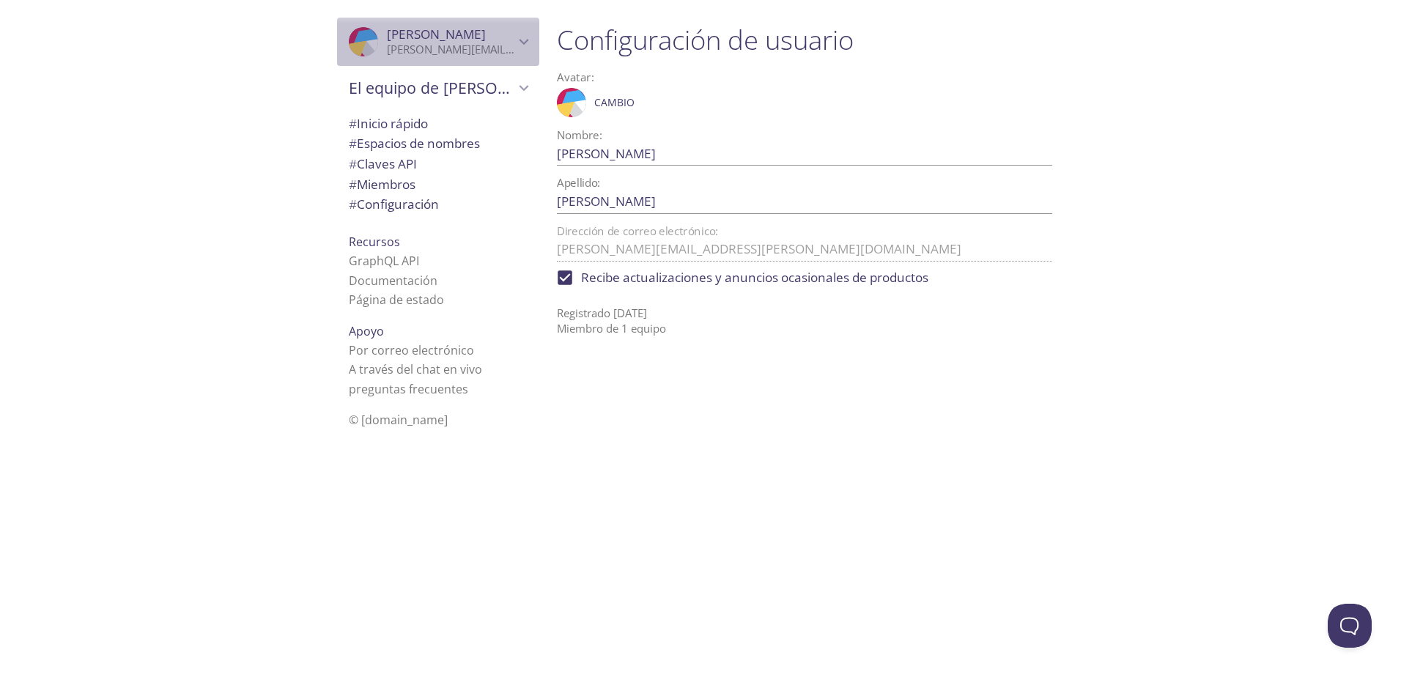
click at [497, 48] on p "jason.quesadagomez@ucr.ac.cr" at bounding box center [450, 49] width 127 height 15
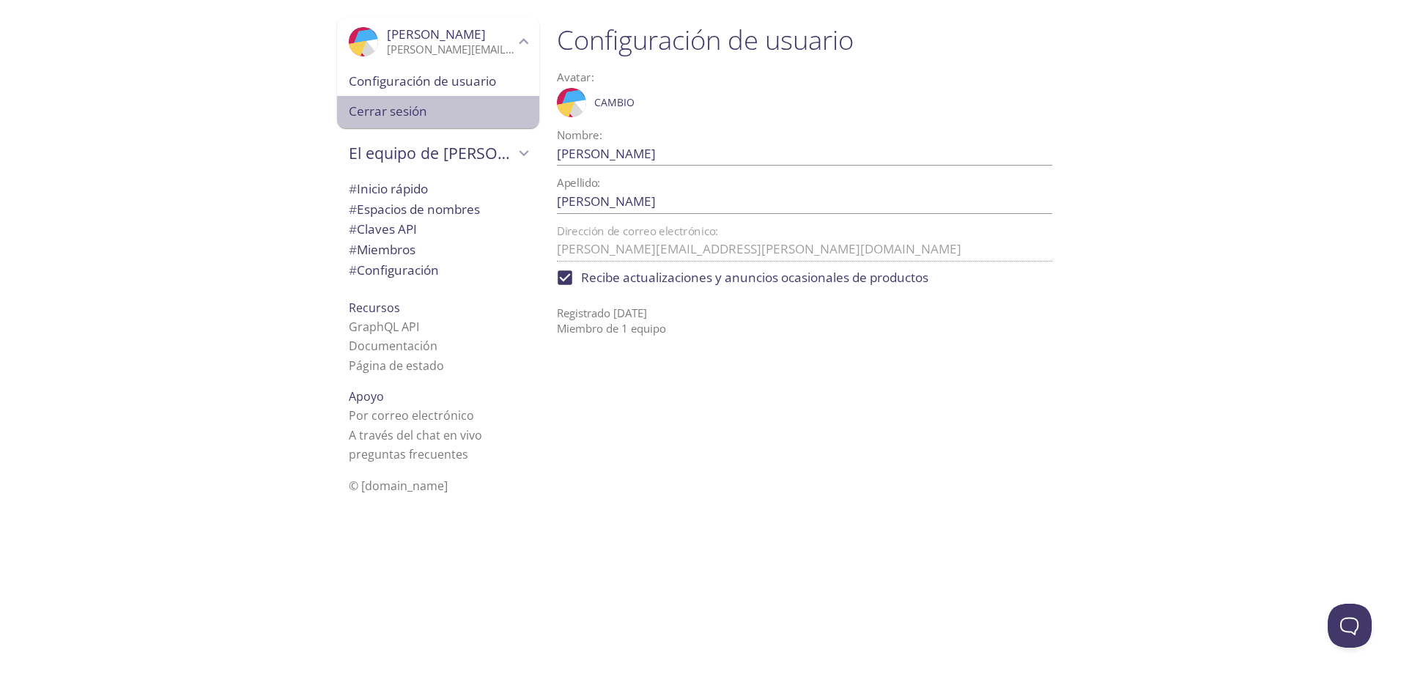
click at [453, 114] on span "Cerrar sesión" at bounding box center [438, 111] width 179 height 19
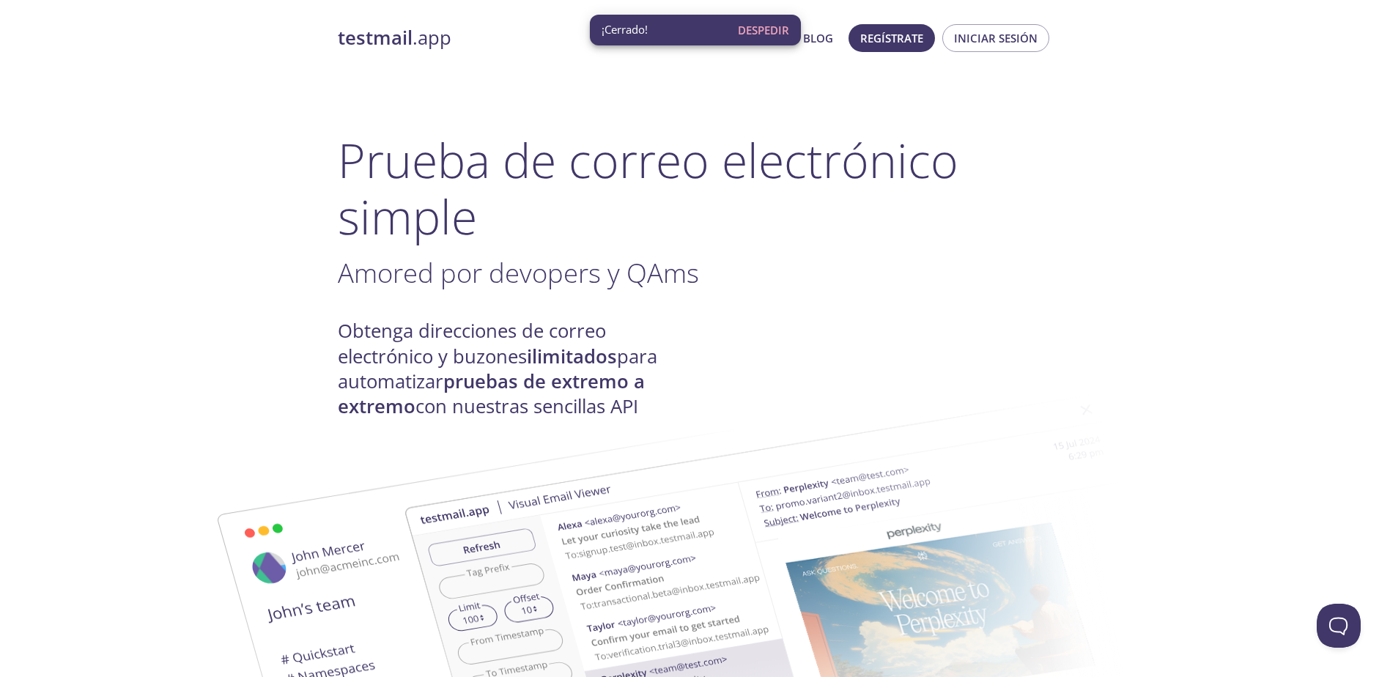
click at [615, 238] on h1 "Prueba de correo electrónico simple" at bounding box center [695, 188] width 715 height 113
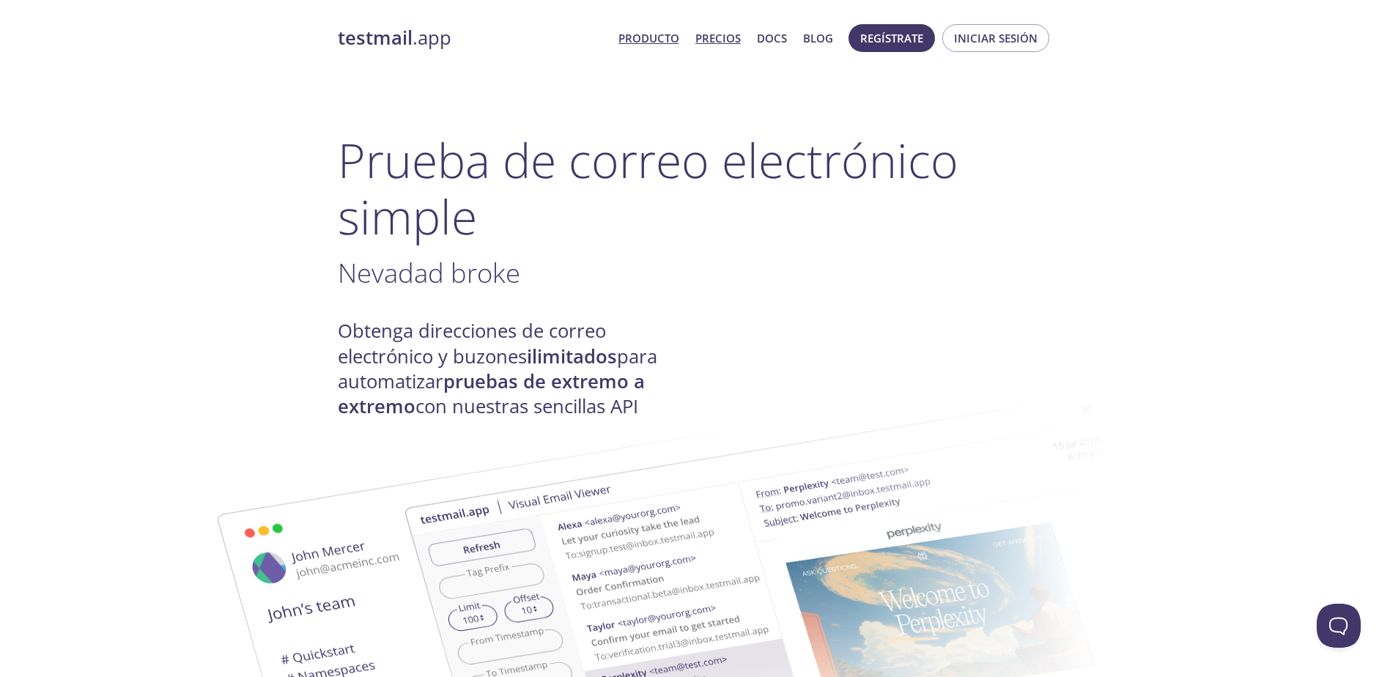
click at [725, 33] on link "Precios" at bounding box center [717, 38] width 45 height 19
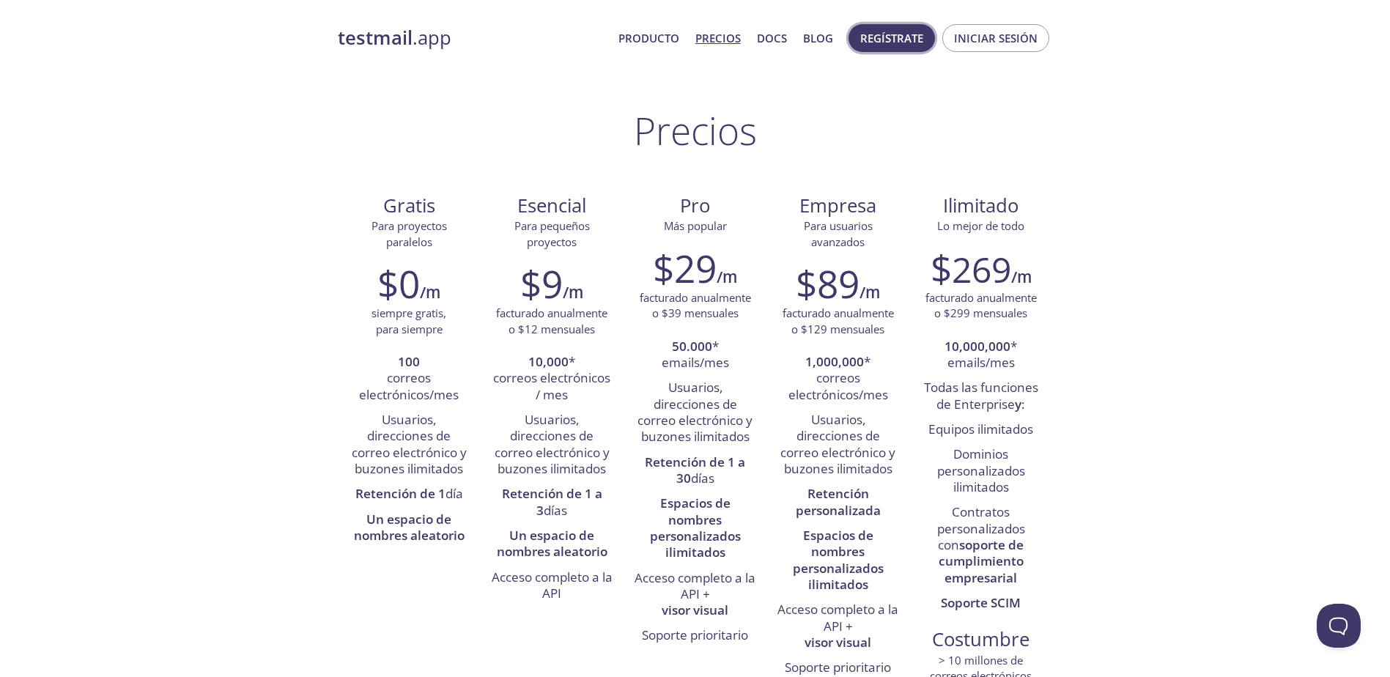
click at [889, 39] on span "Regístrate" at bounding box center [891, 38] width 63 height 19
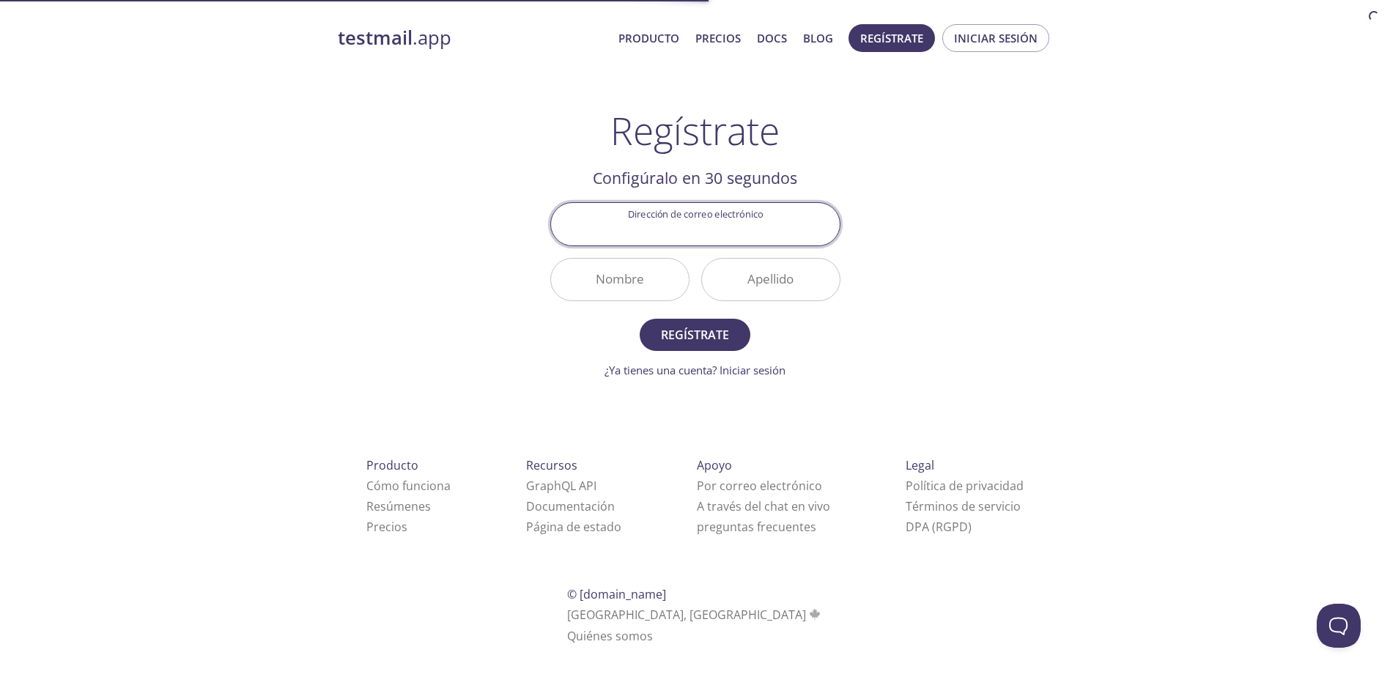
click at [889, 211] on div "testmail .app Producto Precios Docs Blog Regístrate Iniciar sesión Regístrate C…" at bounding box center [695, 351] width 750 height 673
click at [691, 219] on input "Dirección de correo electrónico" at bounding box center [695, 224] width 289 height 42
click at [987, 34] on span "Iniciar sesión" at bounding box center [996, 38] width 84 height 19
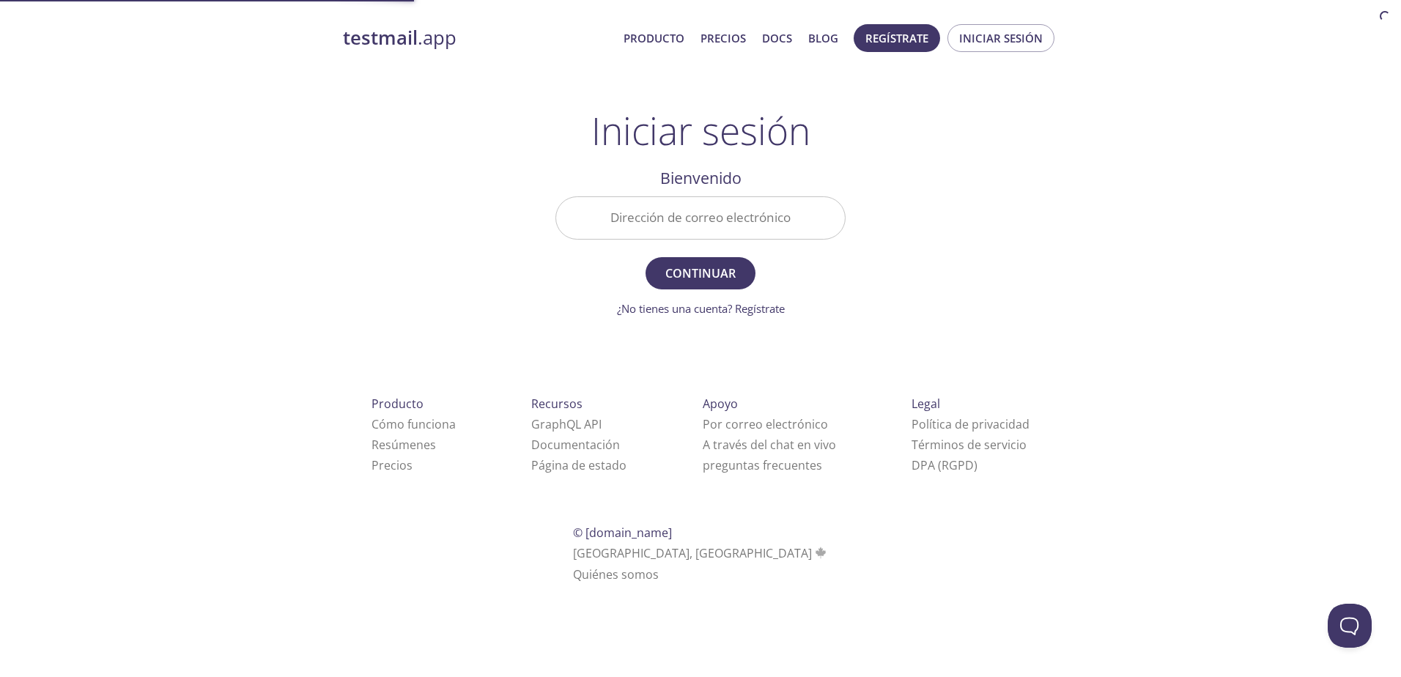
click at [737, 212] on input "Dirección de correo electrónico" at bounding box center [700, 218] width 289 height 42
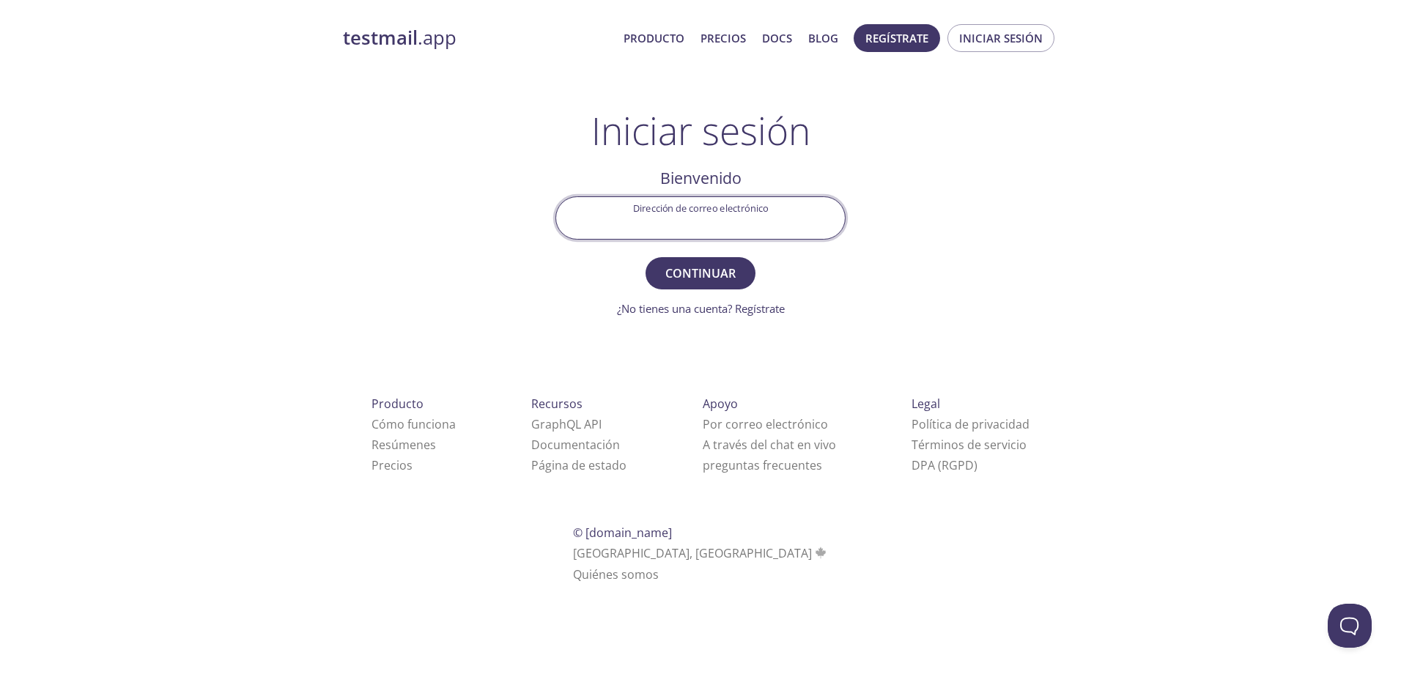
click at [726, 223] on input "Dirección de correo electrónico" at bounding box center [700, 218] width 289 height 42
type input "jason.quesadagomez@ucr.ac.cr"
click at [646, 257] on button "Continuar" at bounding box center [701, 273] width 110 height 32
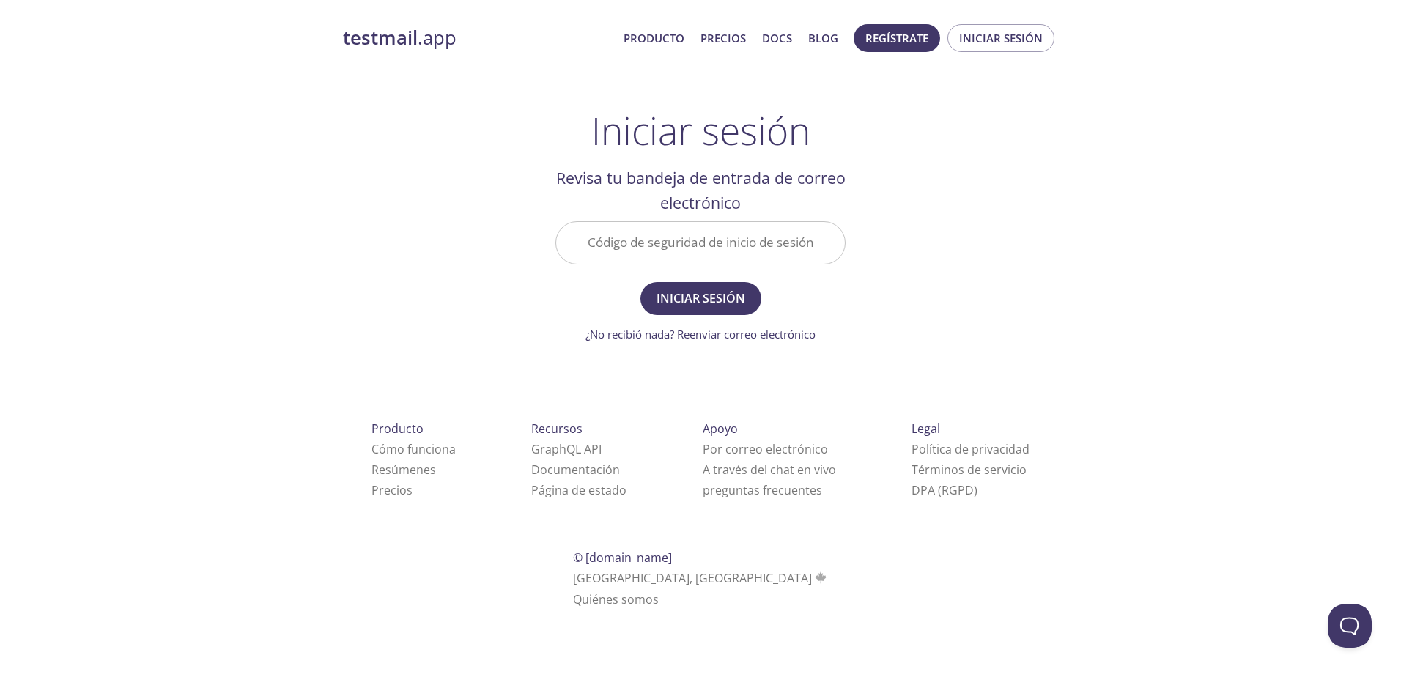
click at [959, 236] on div "testmail .app Producto Precios Docs Blog Regístrate Iniciar sesión Iniciar sesi…" at bounding box center [700, 333] width 750 height 636
click at [696, 256] on input "Código de seguridad de inicio de sesión" at bounding box center [700, 243] width 289 height 42
paste input "NQKZ9A8"
type input "NQKZ9A8"
click at [700, 293] on span "Iniciar sesión" at bounding box center [701, 298] width 89 height 21
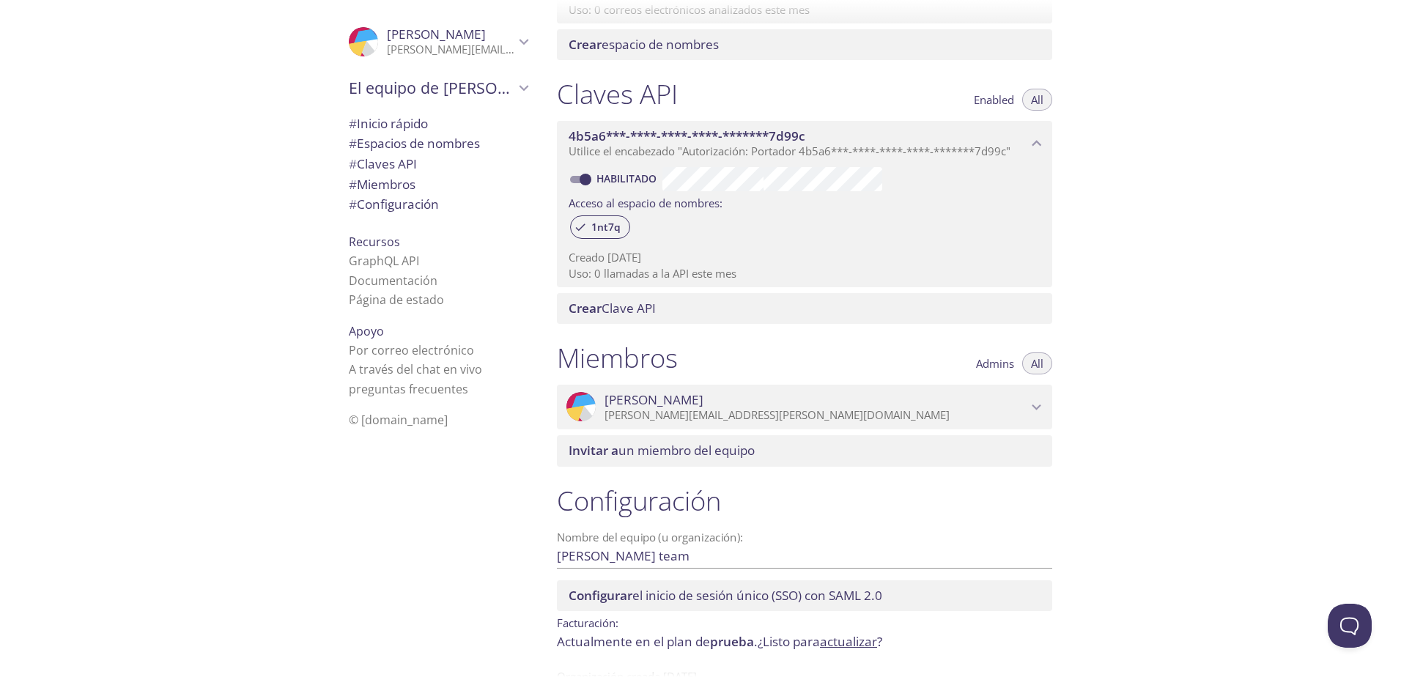
scroll to position [366, 0]
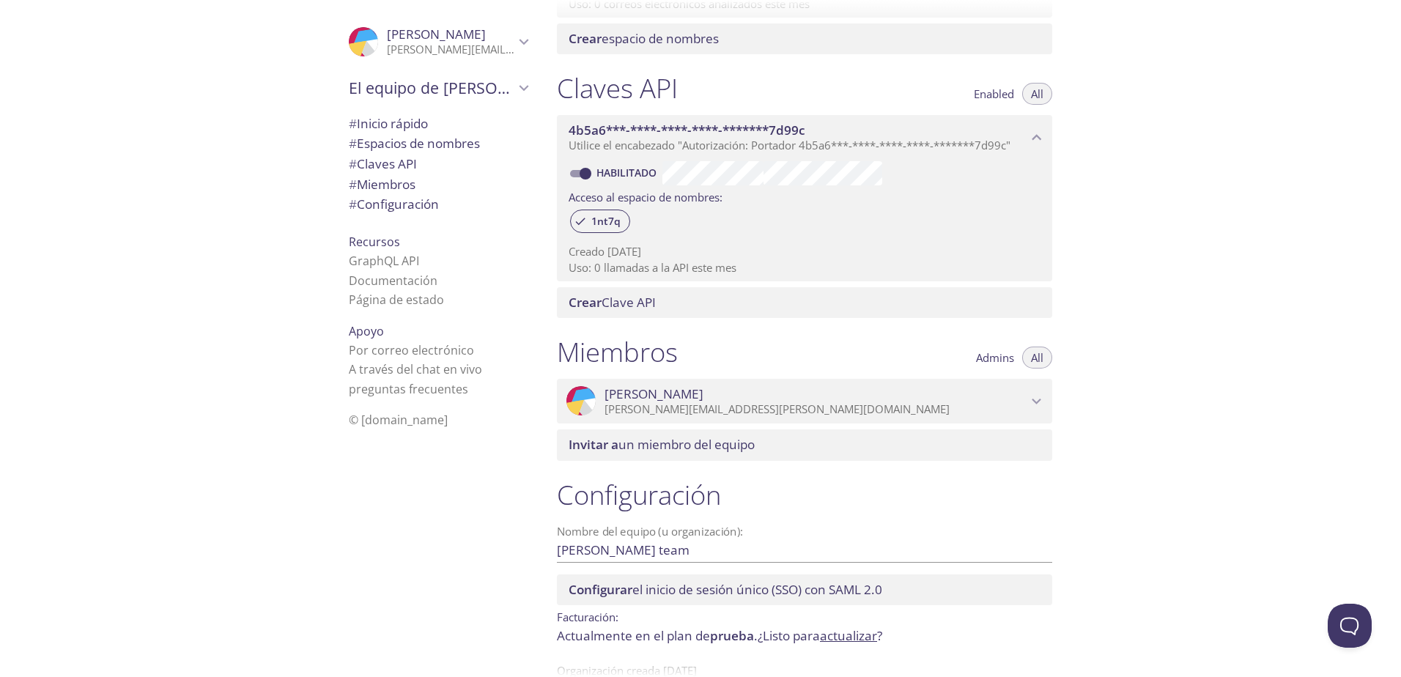
click at [748, 138] on span "4b5a6***-****-****-****-*******7d99c" at bounding box center [687, 130] width 237 height 17
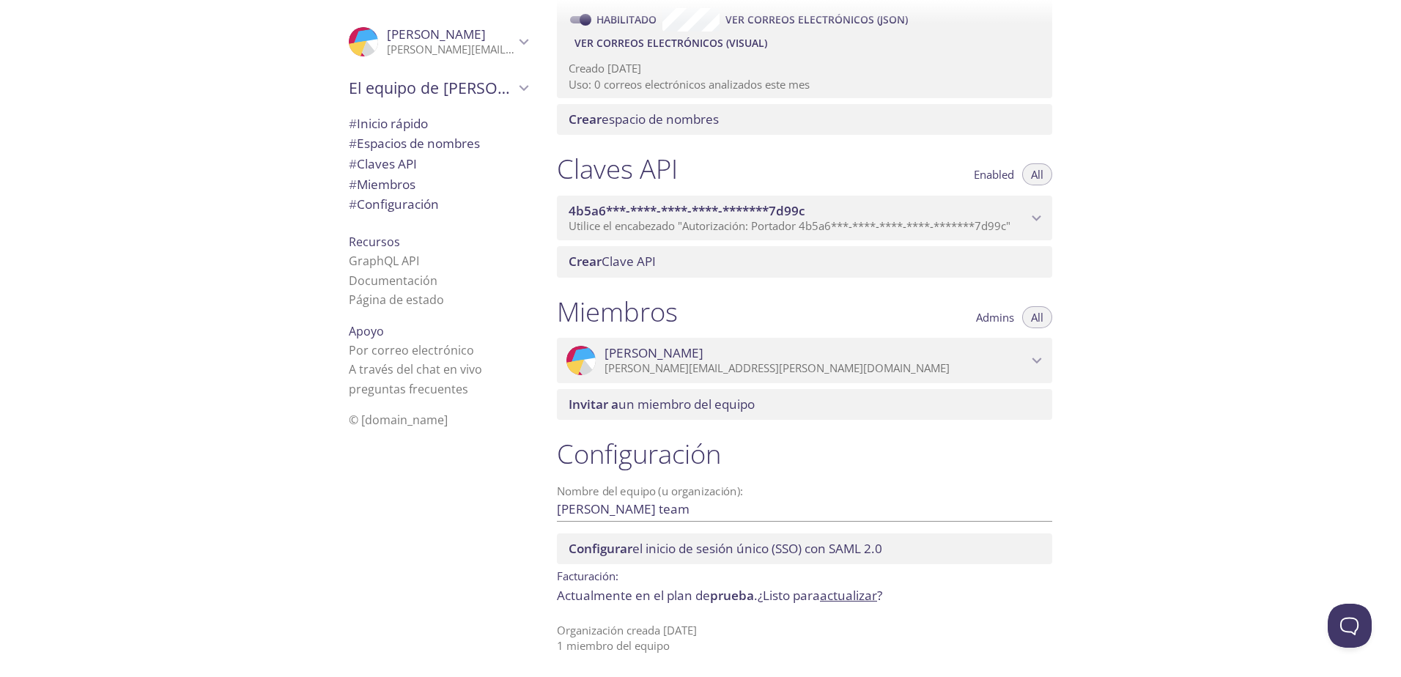
click at [636, 208] on span "4b5a6***-****-****-****-*******7d99c" at bounding box center [687, 210] width 237 height 17
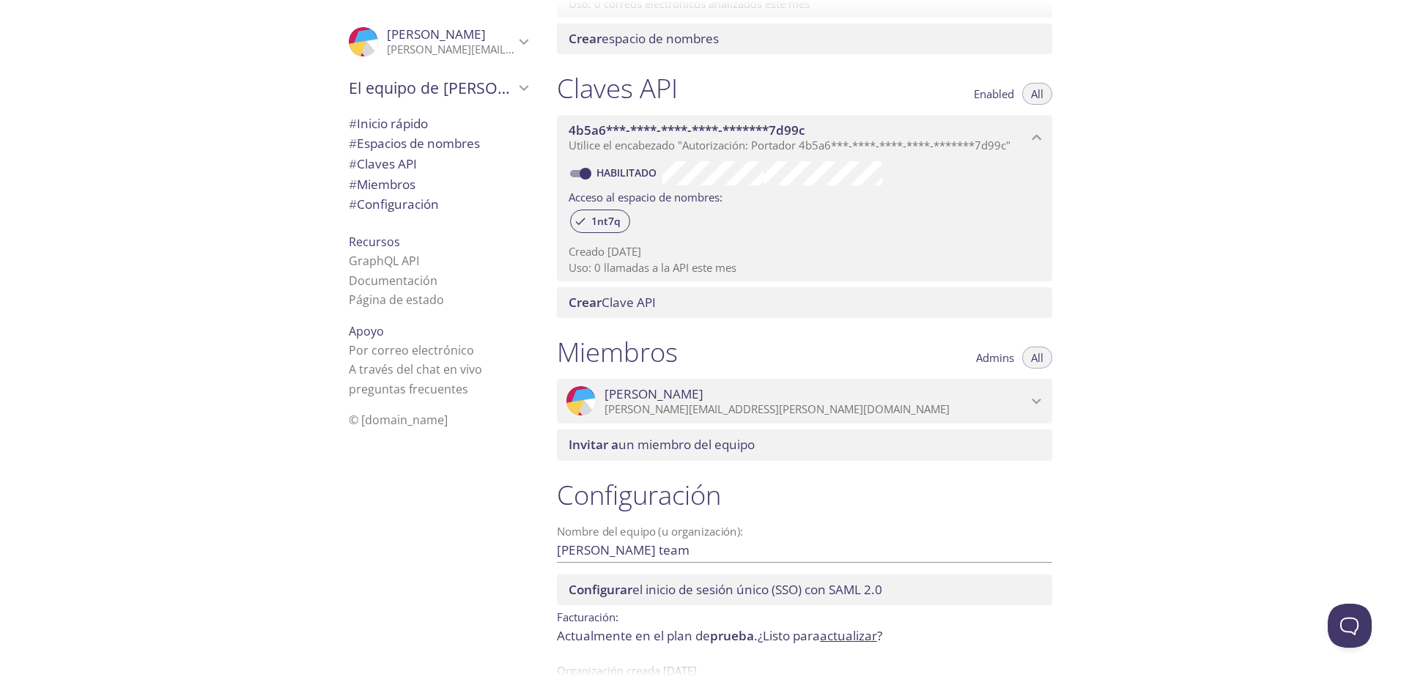
scroll to position [426, 0]
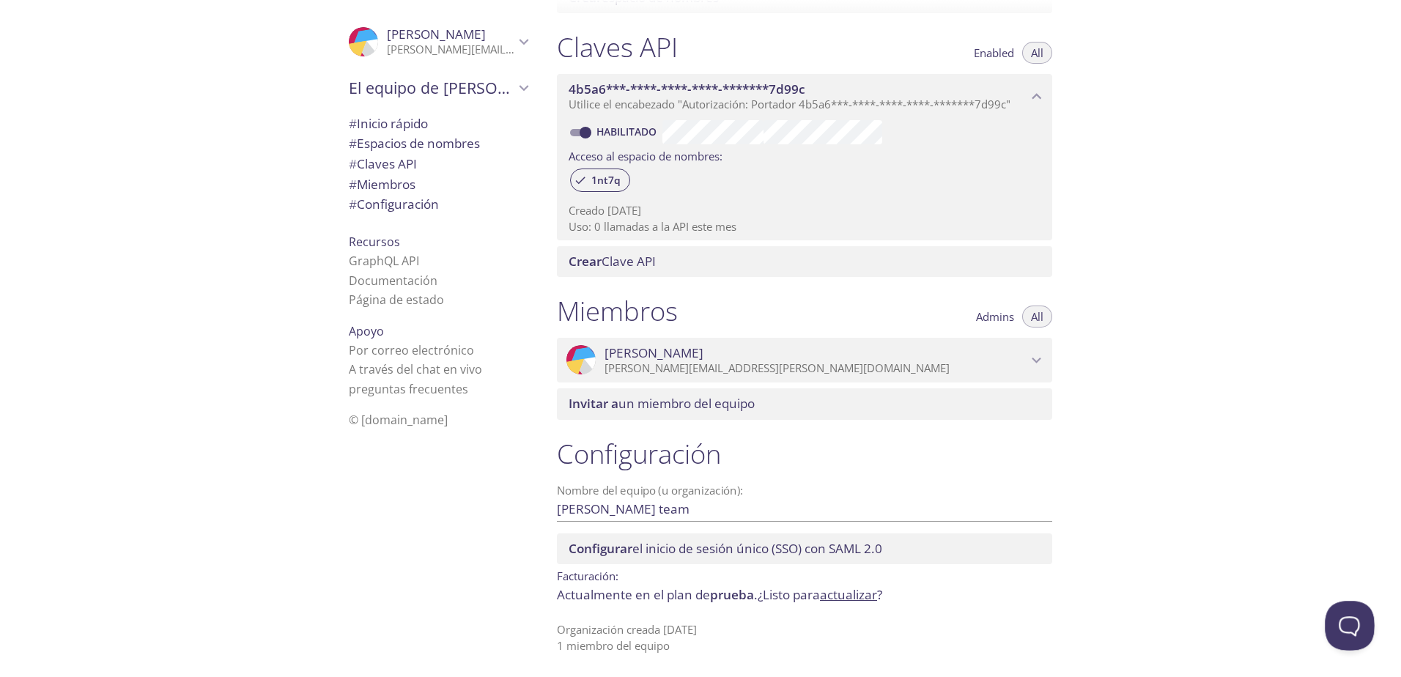
click at [1342, 619] on button "Abrir ventana emergente de baliza" at bounding box center [1347, 623] width 44 height 44
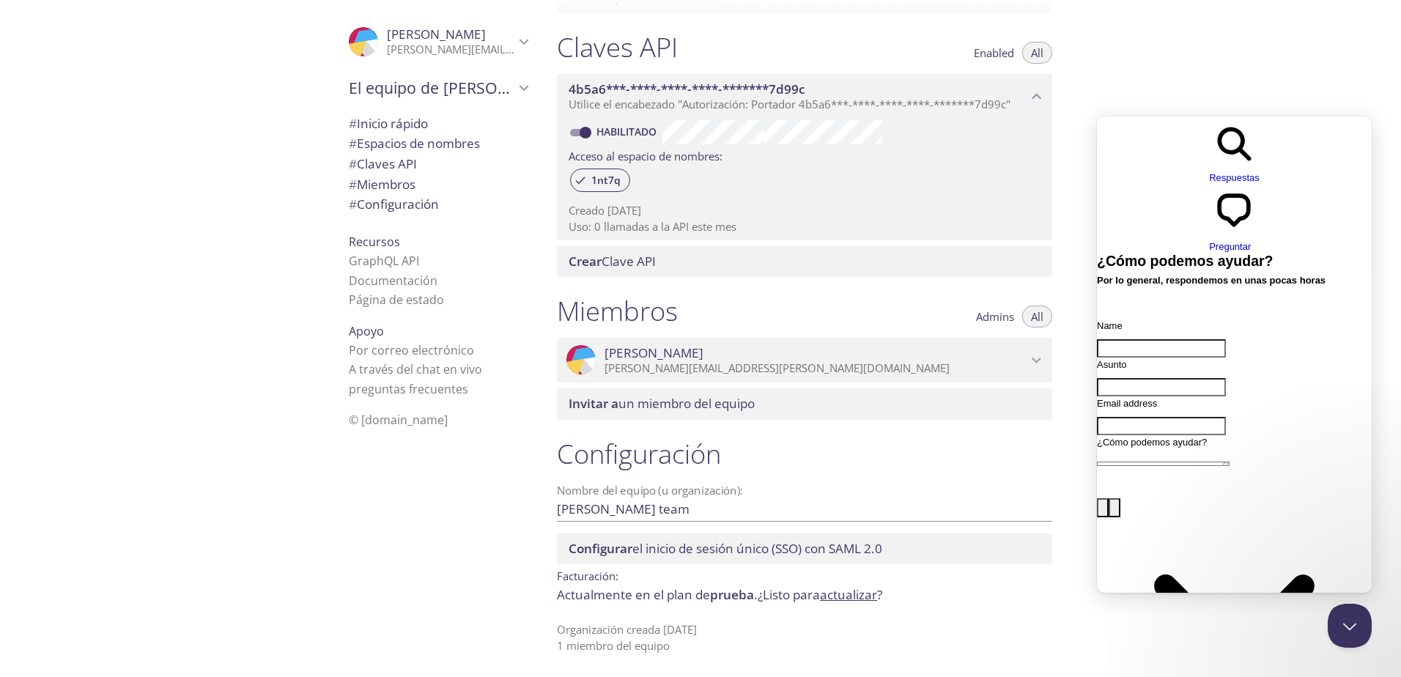
click at [1191, 339] on input "Name" at bounding box center [1161, 348] width 129 height 19
type input "Jason"
click at [1165, 396] on div "Formulario de contacto" at bounding box center [1234, 396] width 275 height 0
click at [1167, 378] on input "Asunto" at bounding box center [1161, 387] width 129 height 19
type input "Activar paquete para estudiantes"
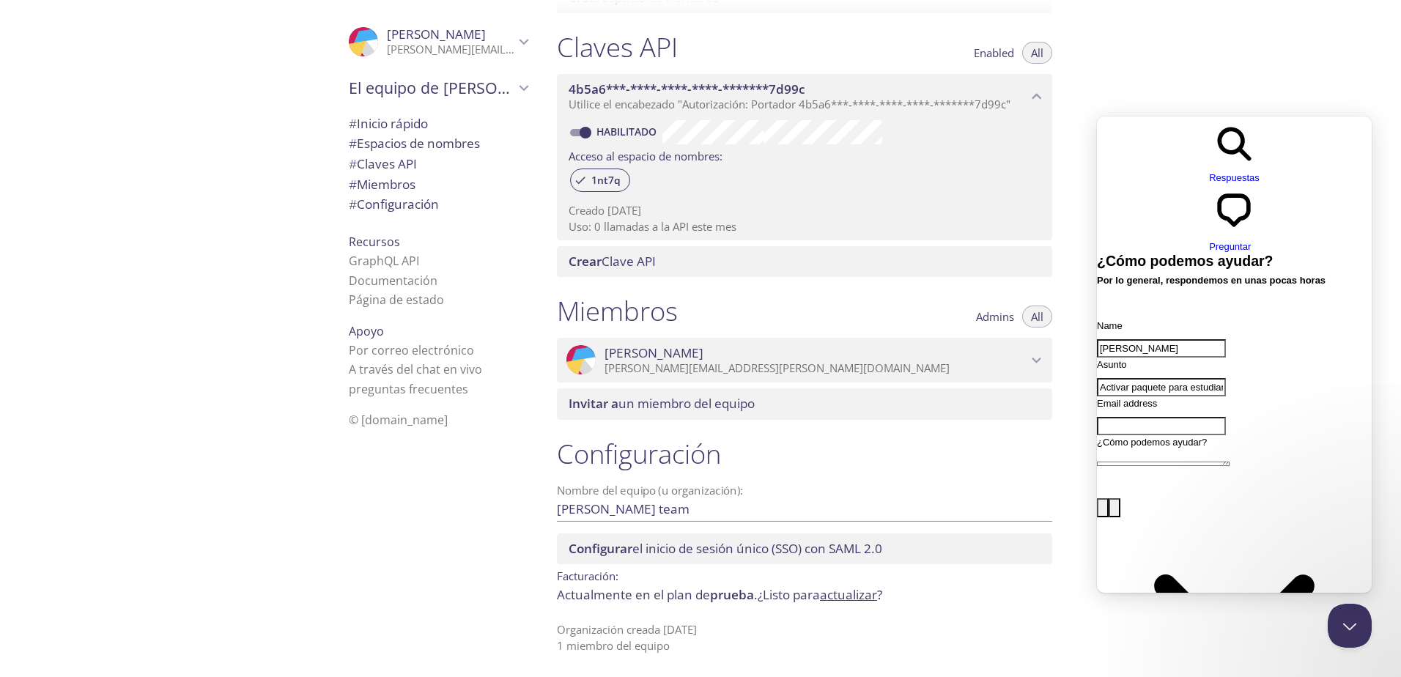
click at [1136, 417] on input "Email address" at bounding box center [1161, 426] width 129 height 19
type input "jason26qg@gmail.com"
click at [1174, 462] on textarea "¿Cómo podemos ayudar?" at bounding box center [1163, 464] width 133 height 4
paste textarea "Hola, tengo el beneficio del GitHub Student Developer Pack y quiero activar Tes…"
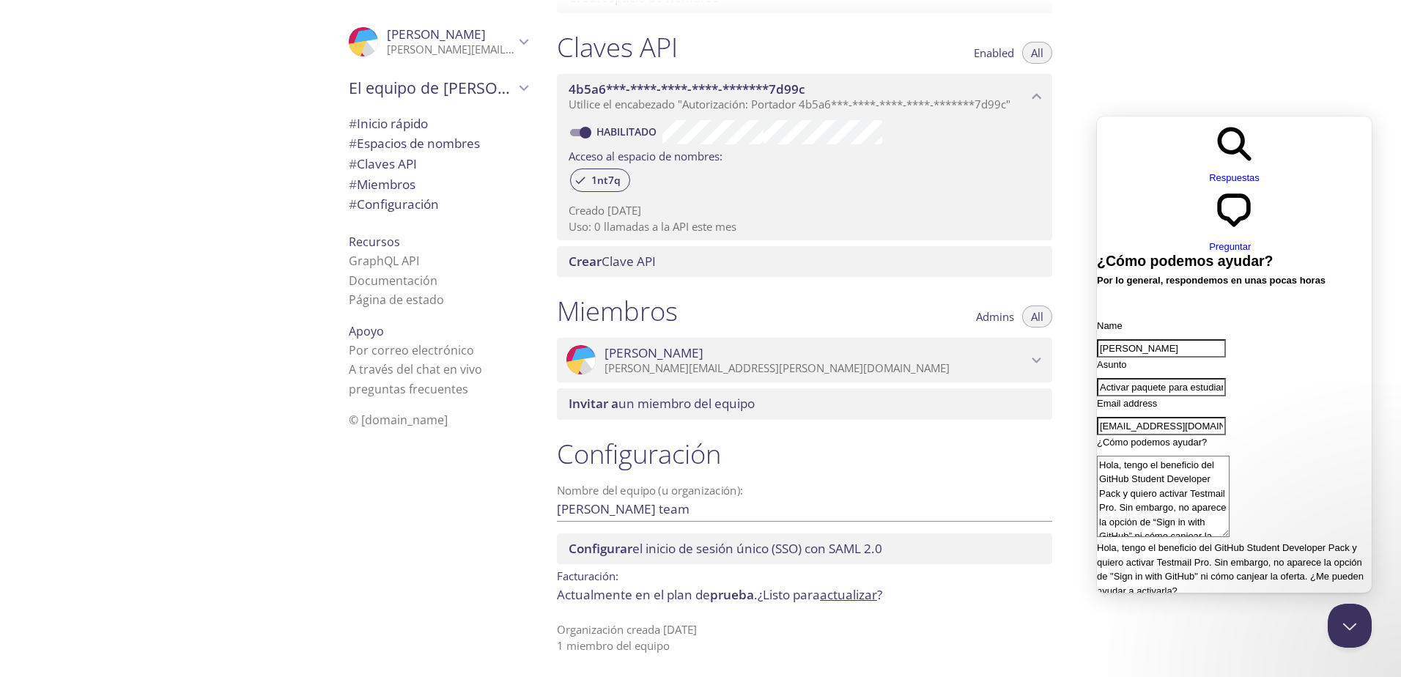
type textarea "Hola, tengo el beneficio del GitHub Student Developer Pack y quiero activar Tes…"
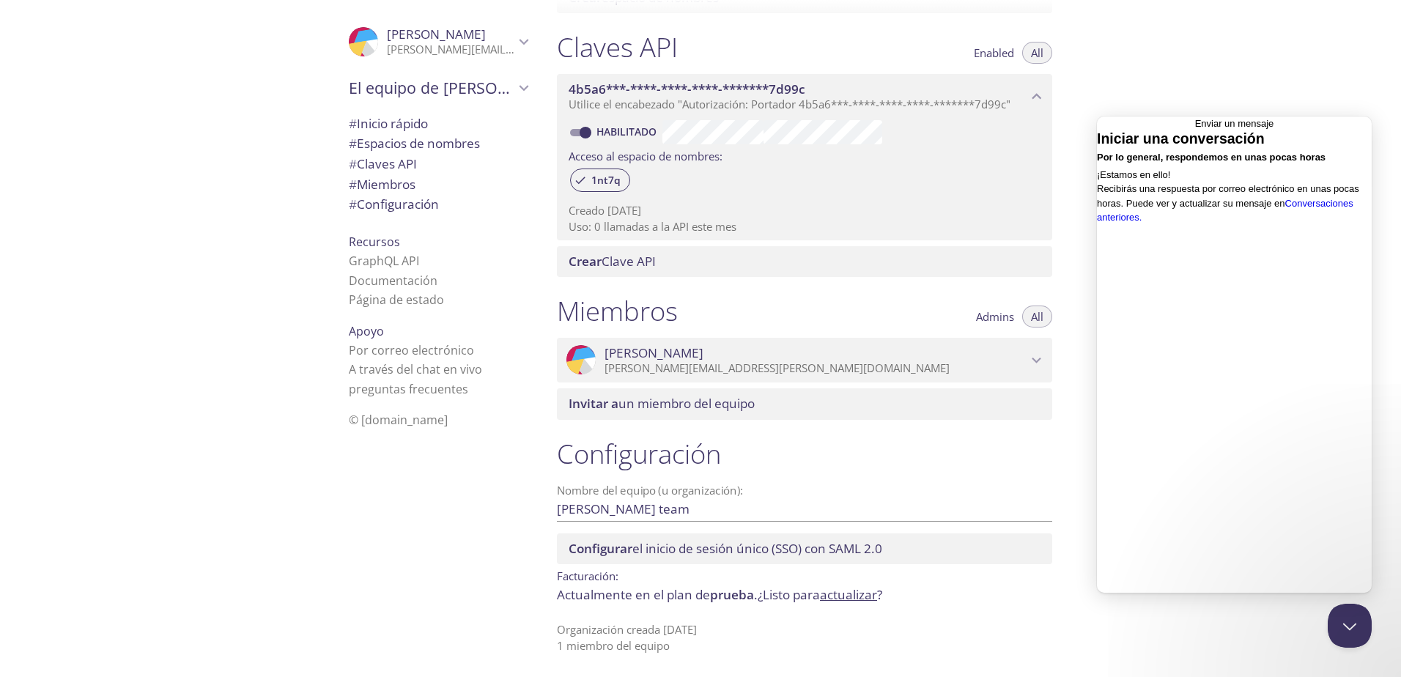
click at [1195, 129] on span "Volver" at bounding box center [1195, 123] width 0 height 11
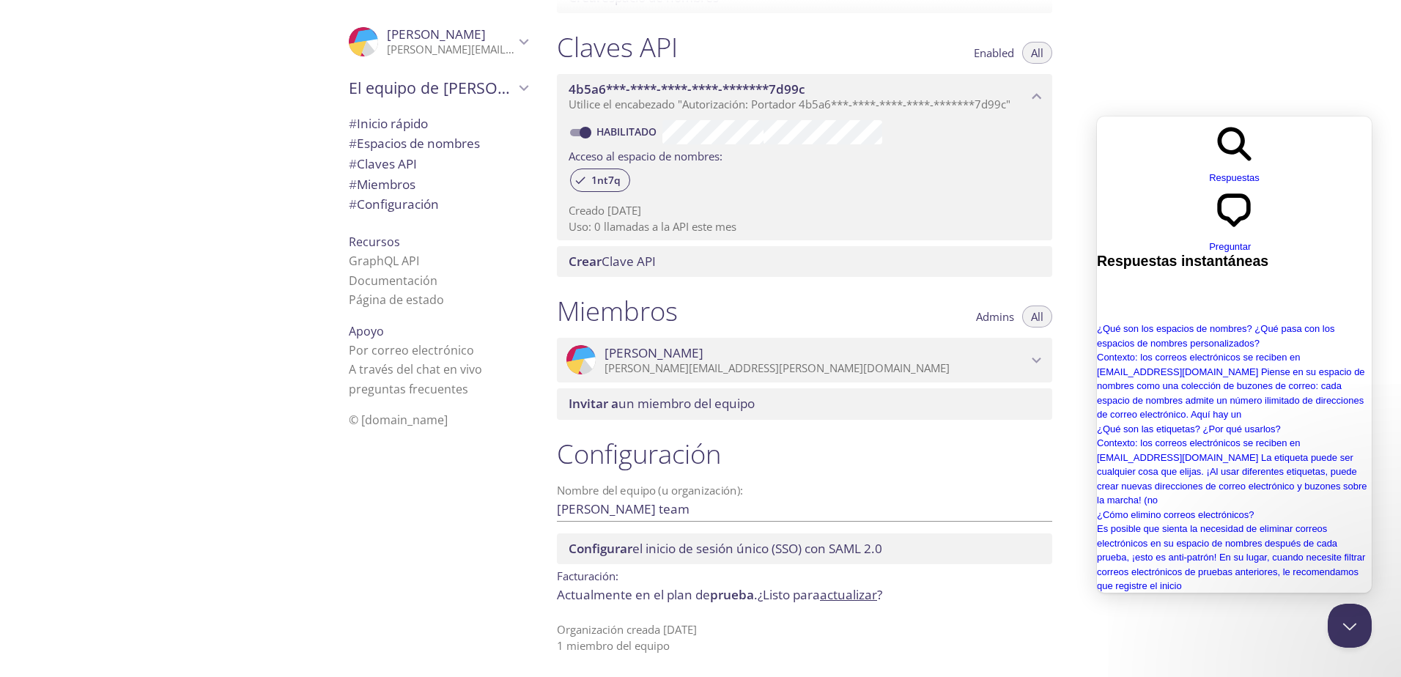
click at [1180, 54] on div "Inicio rápido Envíe un correo electrónico de prueba a 1nt7q.test@inbox.testmail…" at bounding box center [973, 338] width 856 height 677
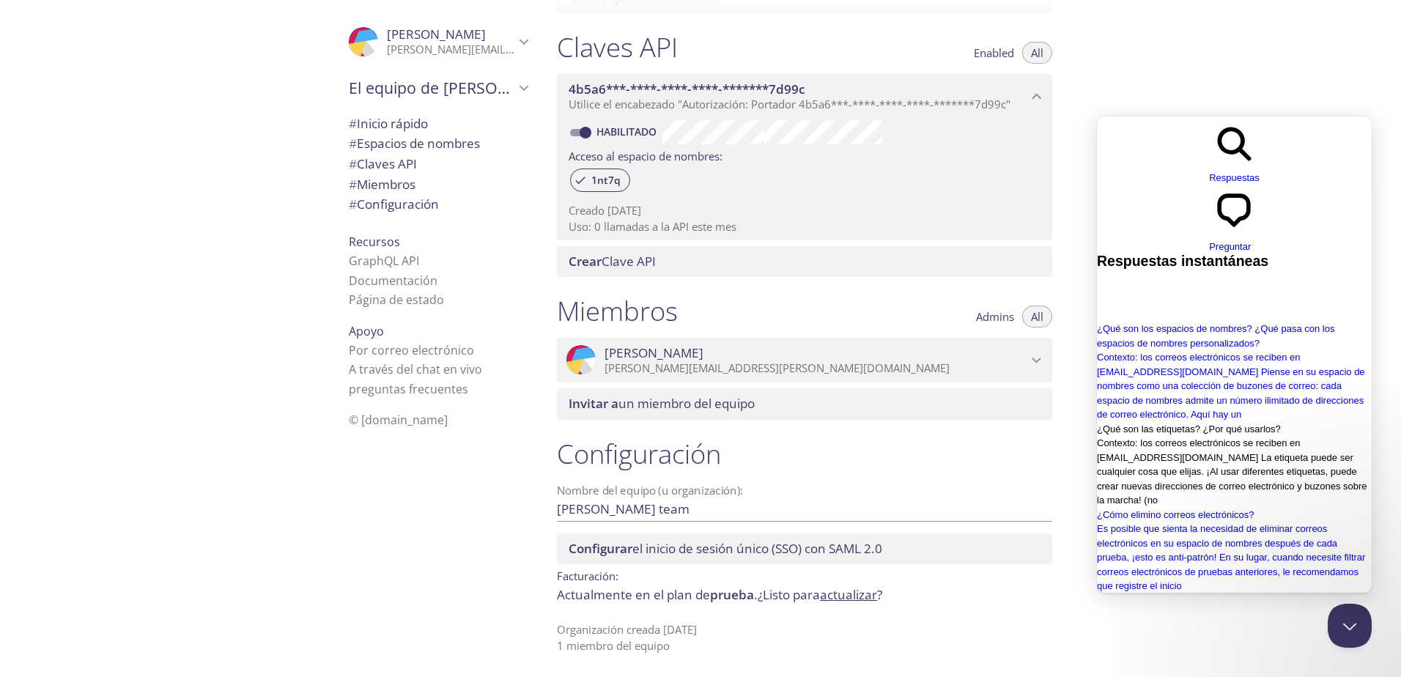
scroll to position [325, 0]
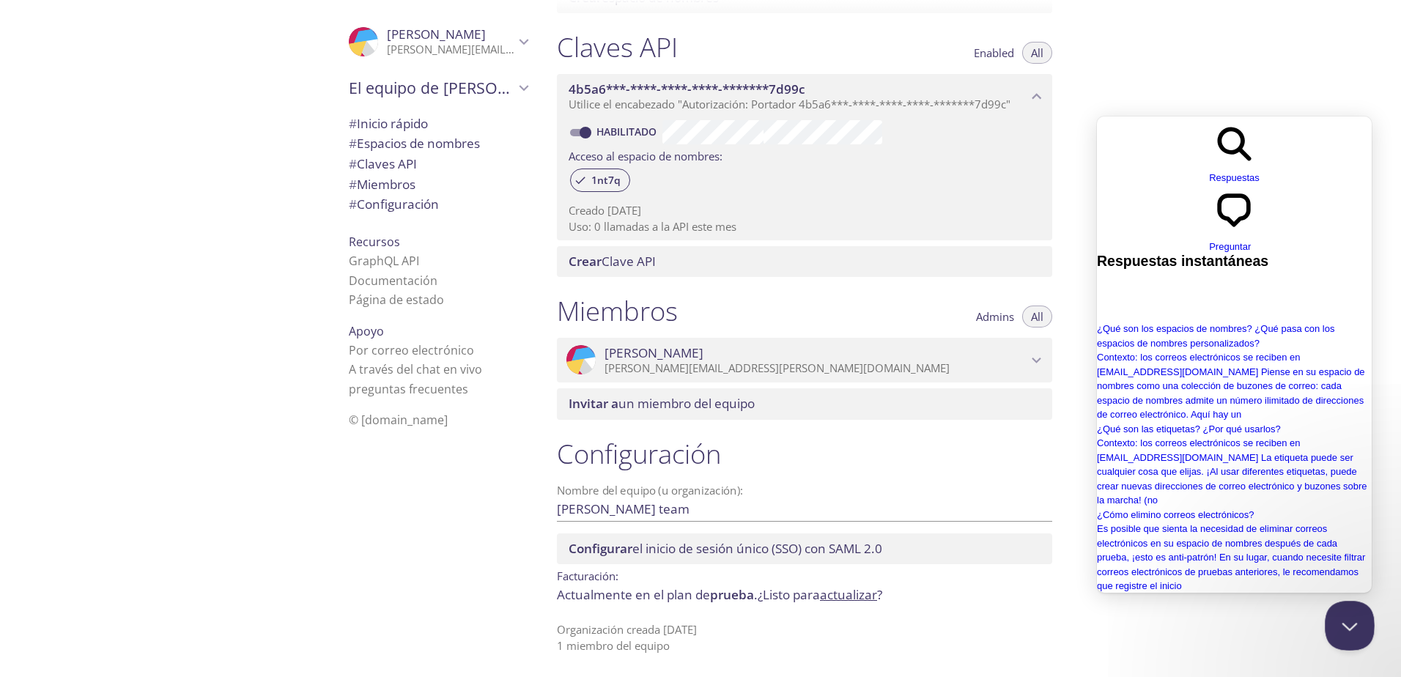
click at [1349, 626] on button "Cerrar ventana emergente de baliza" at bounding box center [1347, 623] width 44 height 44
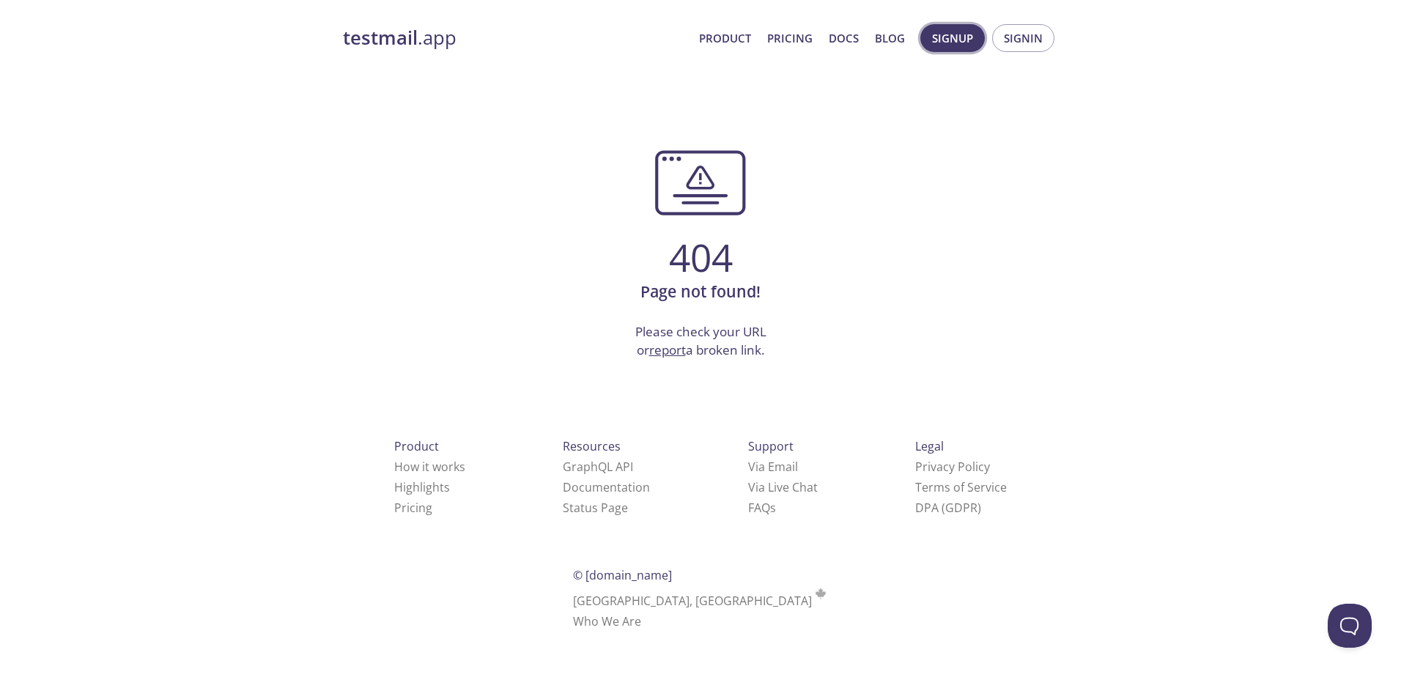
click at [945, 43] on span "Signup" at bounding box center [952, 38] width 41 height 19
click at [961, 40] on span "Signup" at bounding box center [952, 38] width 41 height 19
click at [980, 34] on button "Signup" at bounding box center [952, 38] width 64 height 28
click at [1035, 37] on span "Signin" at bounding box center [1023, 38] width 39 height 19
click at [363, 31] on strong "testmail" at bounding box center [380, 38] width 75 height 26
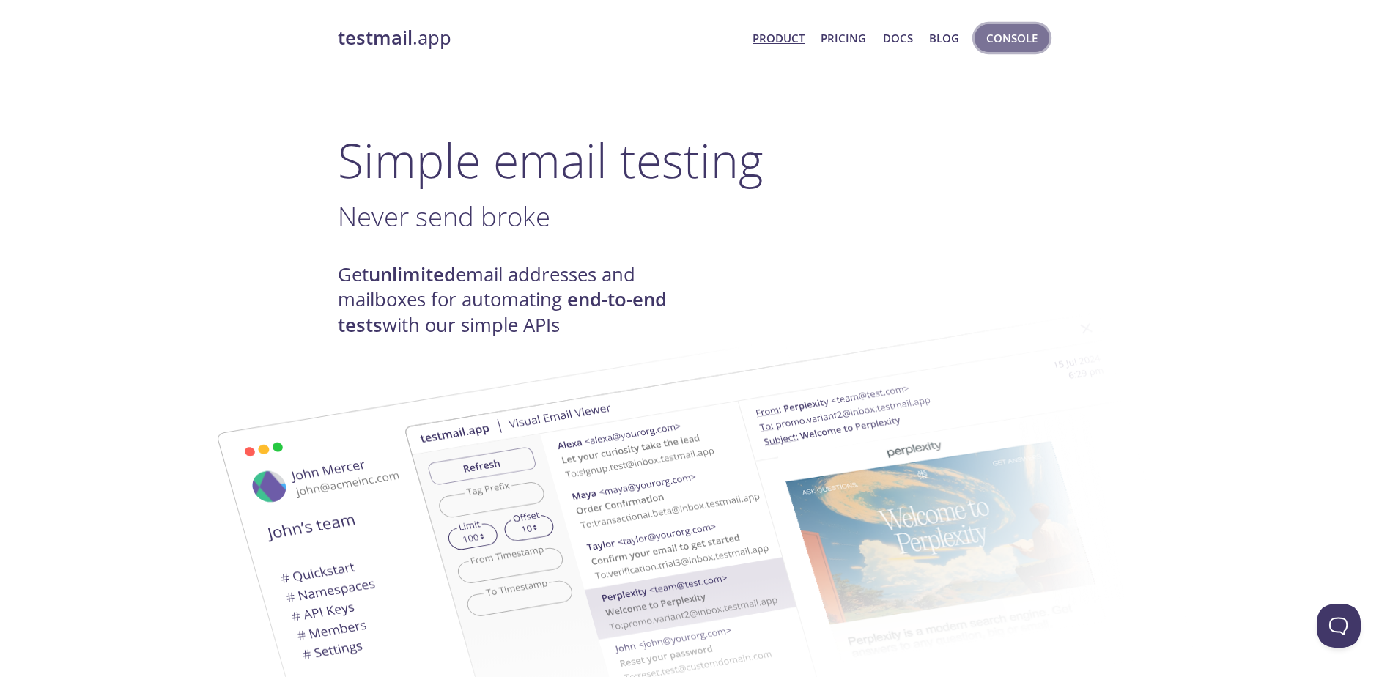
click at [999, 42] on span "Console" at bounding box center [1011, 38] width 51 height 19
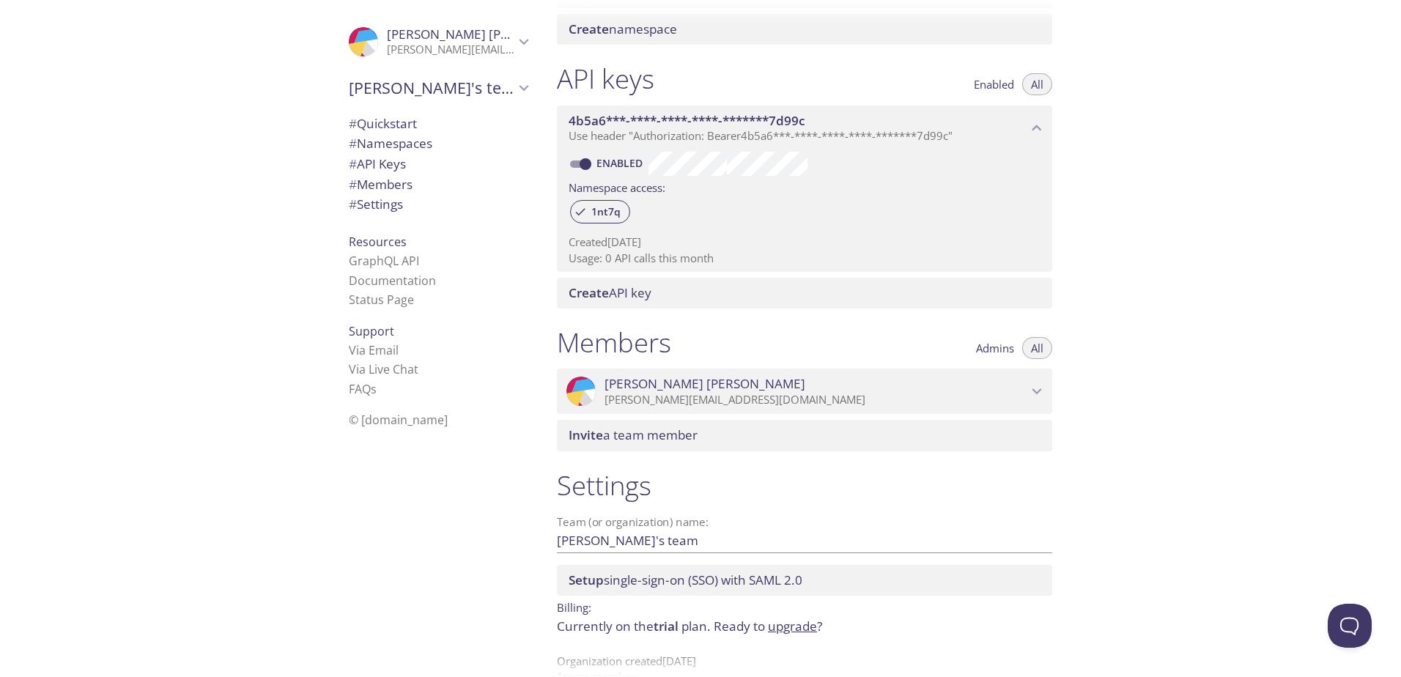
scroll to position [365, 0]
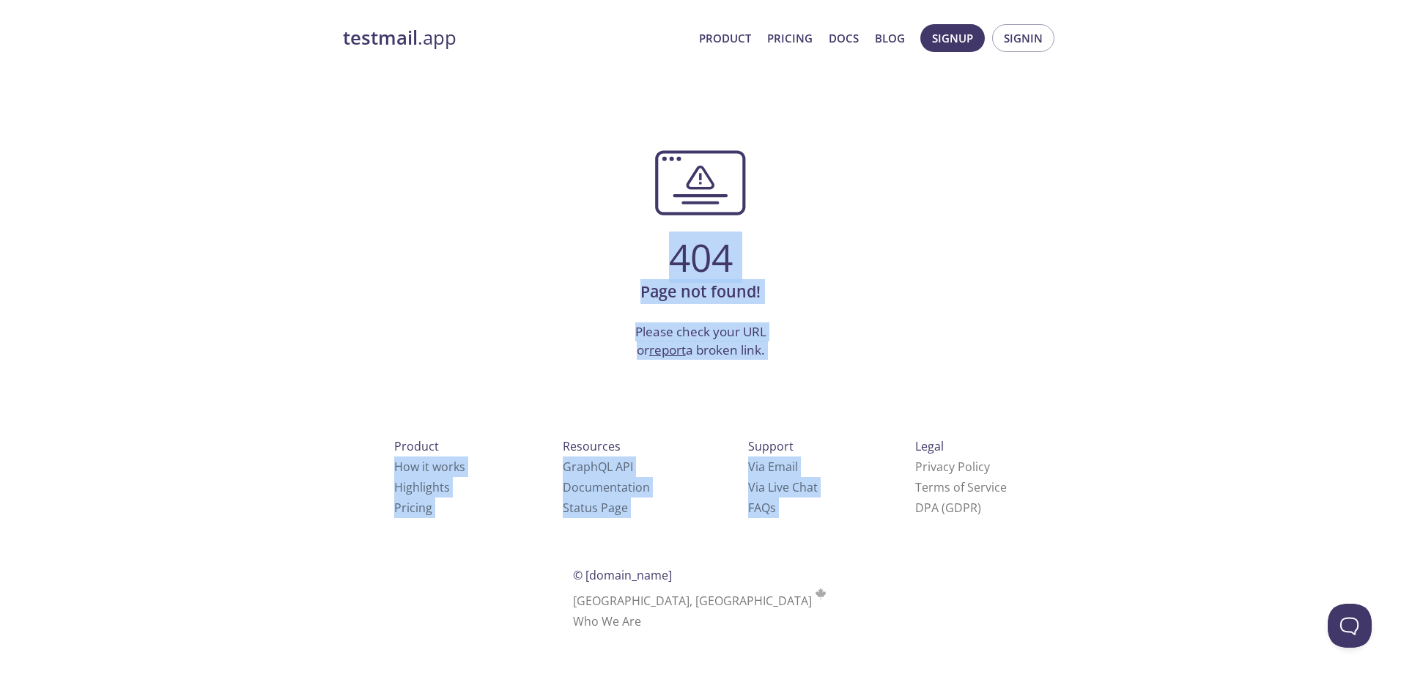
drag, startPoint x: 730, startPoint y: 317, endPoint x: 569, endPoint y: 80, distance: 287.0
click at [569, 80] on div "testmail .app Product Pricing Docs Blog Signup Signin 404 Page not found! Pleas…" at bounding box center [700, 344] width 750 height 658
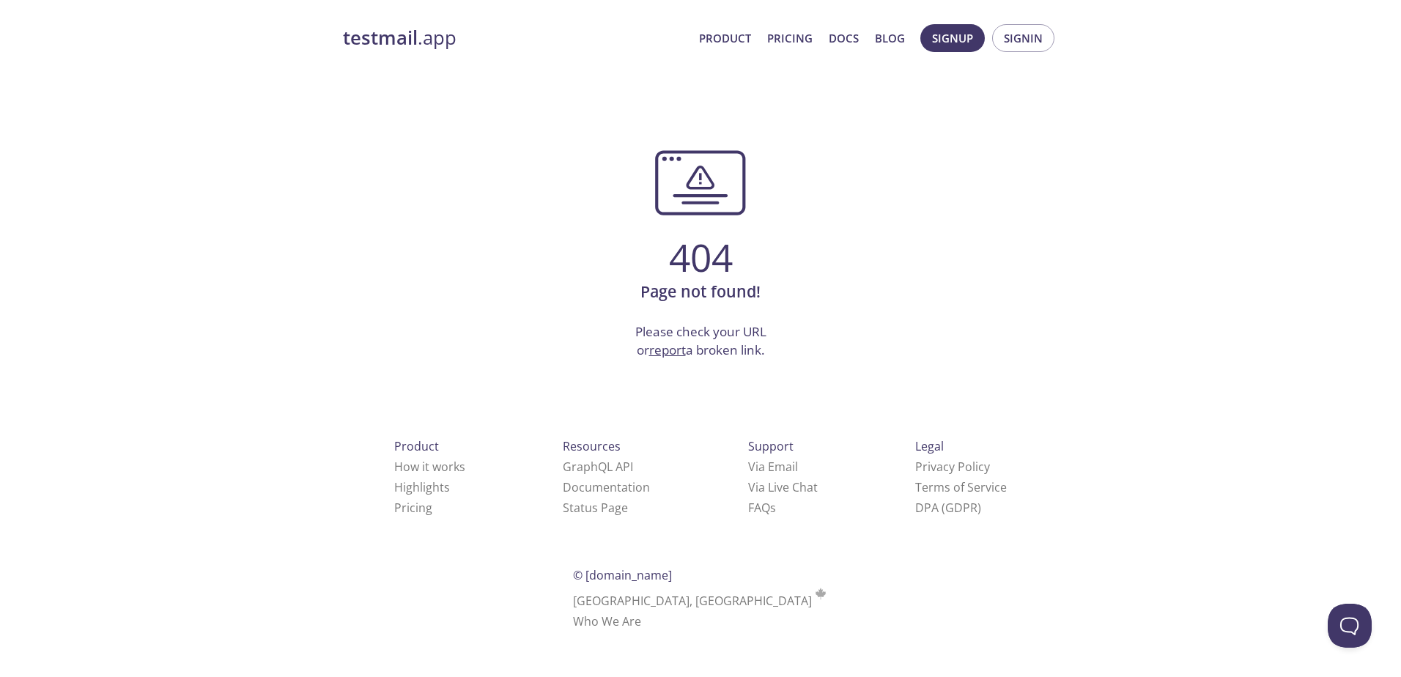
drag, startPoint x: 569, startPoint y: 80, endPoint x: 812, endPoint y: 218, distance: 279.6
click at [812, 218] on div "404 Page not found! Please check your URL or report a broken link." at bounding box center [700, 211] width 715 height 298
drag, startPoint x: 805, startPoint y: 358, endPoint x: 596, endPoint y: 149, distance: 294.8
click at [596, 149] on div "404 Page not found! Please check your URL or report a broken link." at bounding box center [700, 211] width 715 height 298
drag, startPoint x: 596, startPoint y: 149, endPoint x: 646, endPoint y: 163, distance: 51.0
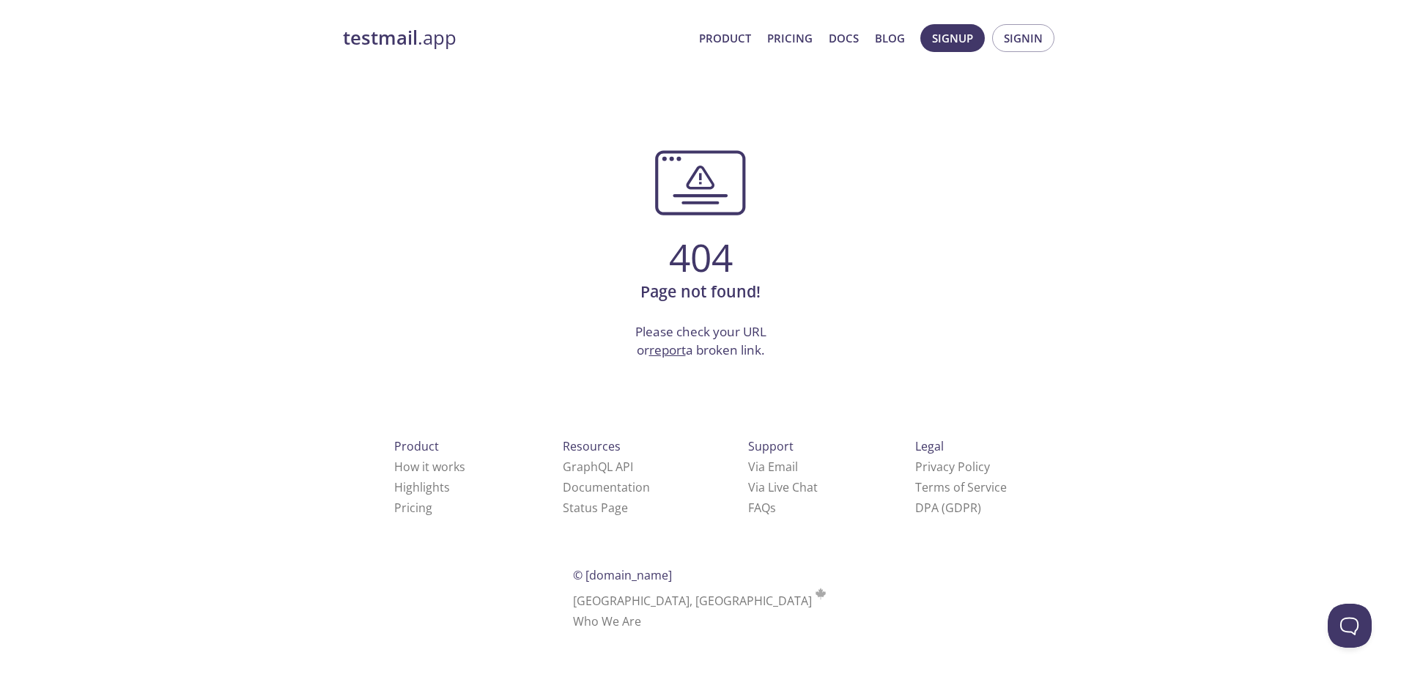
drag, startPoint x: 646, startPoint y: 163, endPoint x: 529, endPoint y: 265, distance: 154.7
copy div "404 Page not found! Please check your URL or report a broken link."
